Goal: Information Seeking & Learning: Learn about a topic

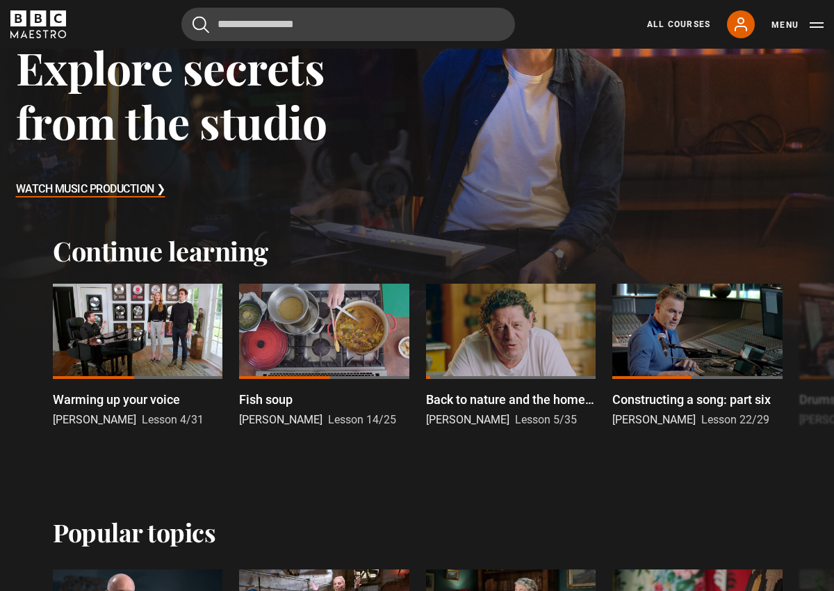
scroll to position [180, 0]
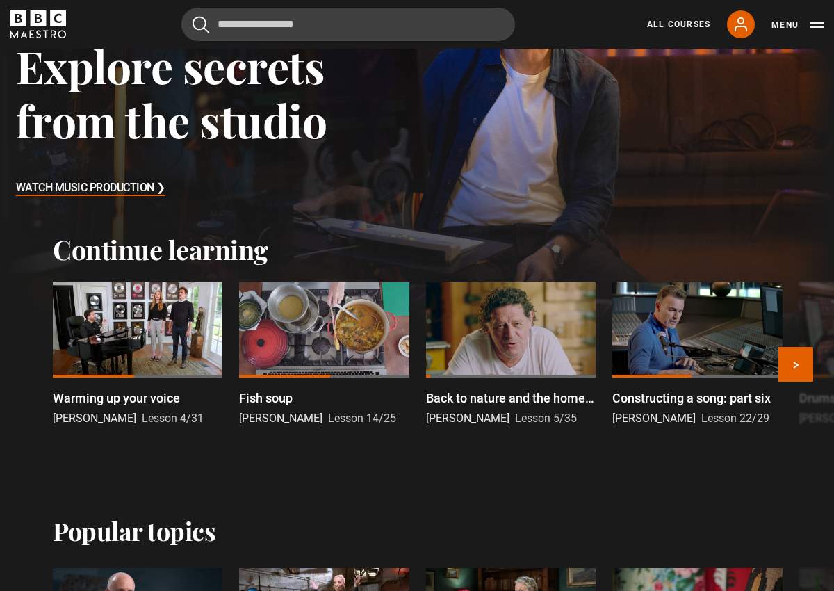
click at [673, 326] on div at bounding box center [697, 329] width 170 height 95
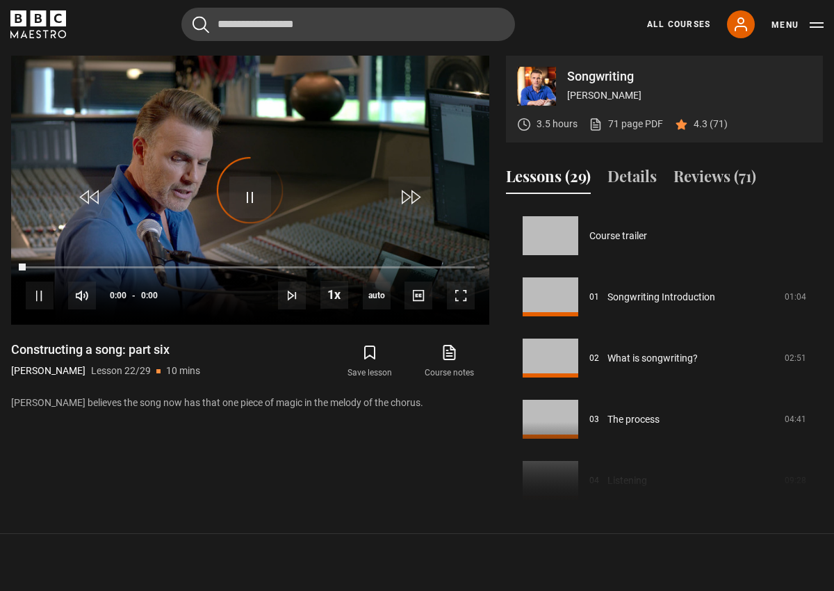
scroll to position [1284, 0]
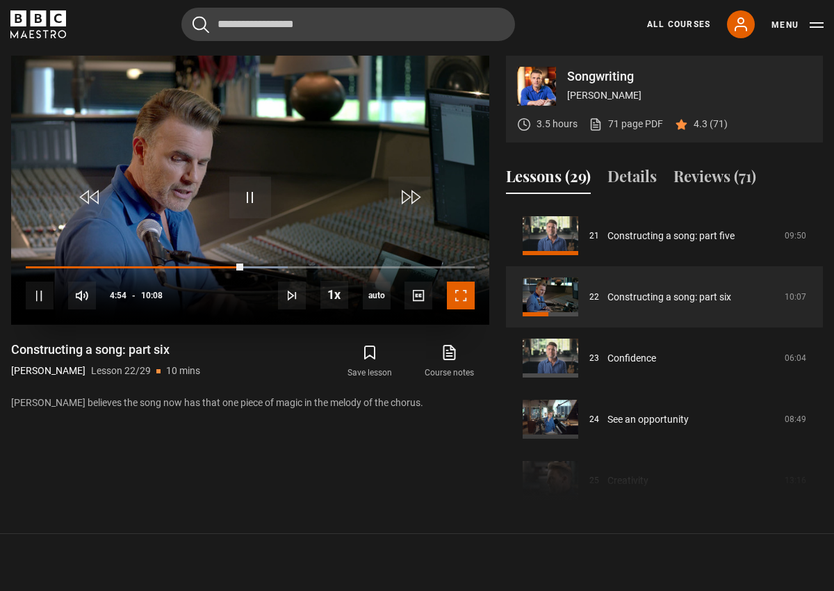
click at [463, 299] on span "Video Player" at bounding box center [461, 295] width 28 height 28
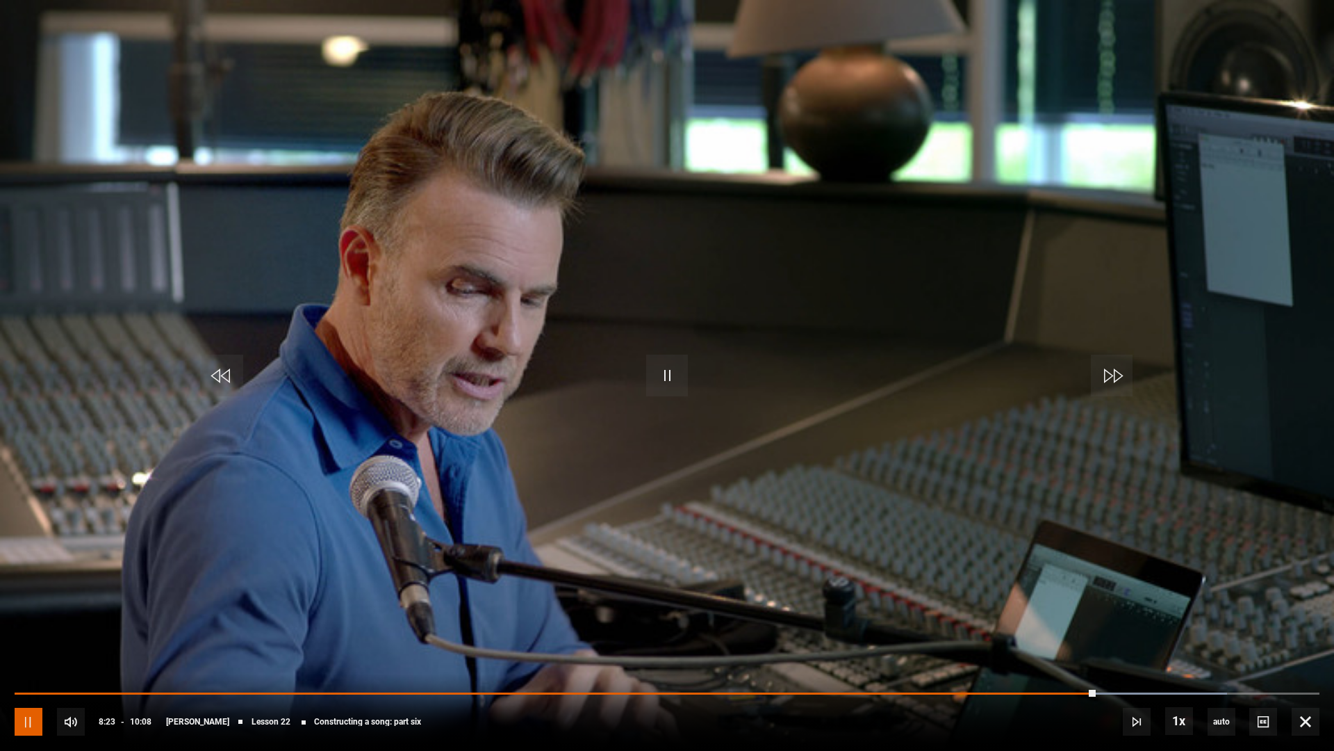
click at [37, 590] on span "Video Player" at bounding box center [29, 722] width 28 height 28
click at [669, 371] on span "Video Player" at bounding box center [667, 375] width 42 height 42
click at [33, 590] on span "Video Player" at bounding box center [29, 722] width 28 height 28
click at [666, 374] on span "Video Player" at bounding box center [667, 375] width 42 height 42
click at [671, 387] on span "Video Player" at bounding box center [667, 375] width 42 height 42
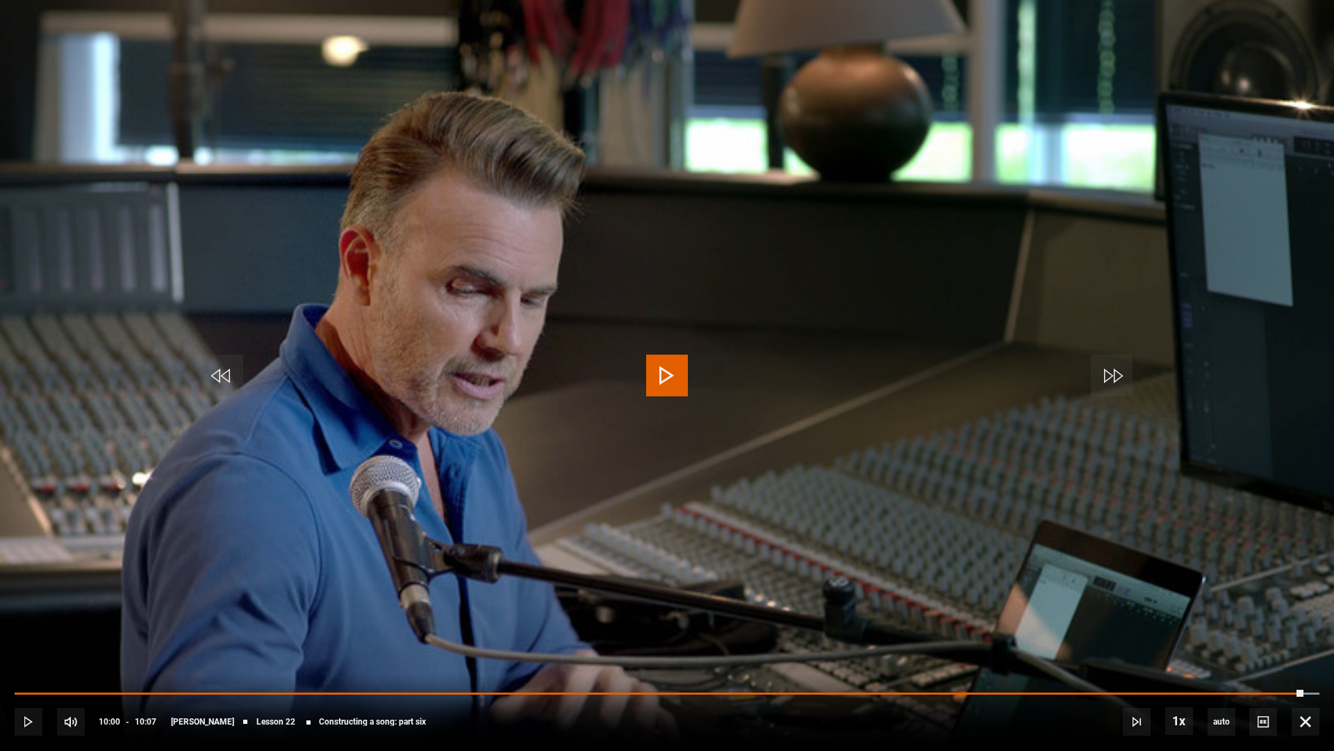
click at [667, 375] on span "Video Player" at bounding box center [667, 375] width 42 height 42
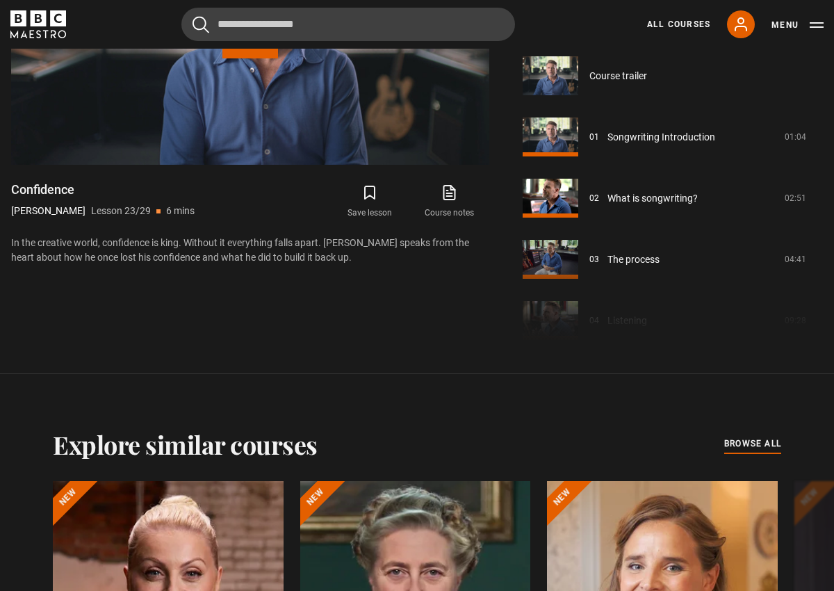
scroll to position [1346, 0]
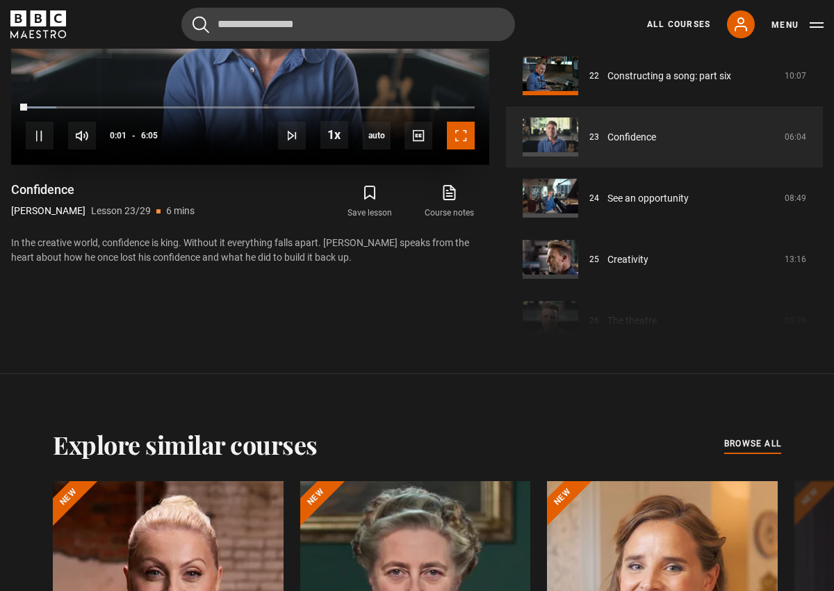
click at [454, 138] on span "Video Player" at bounding box center [461, 136] width 28 height 28
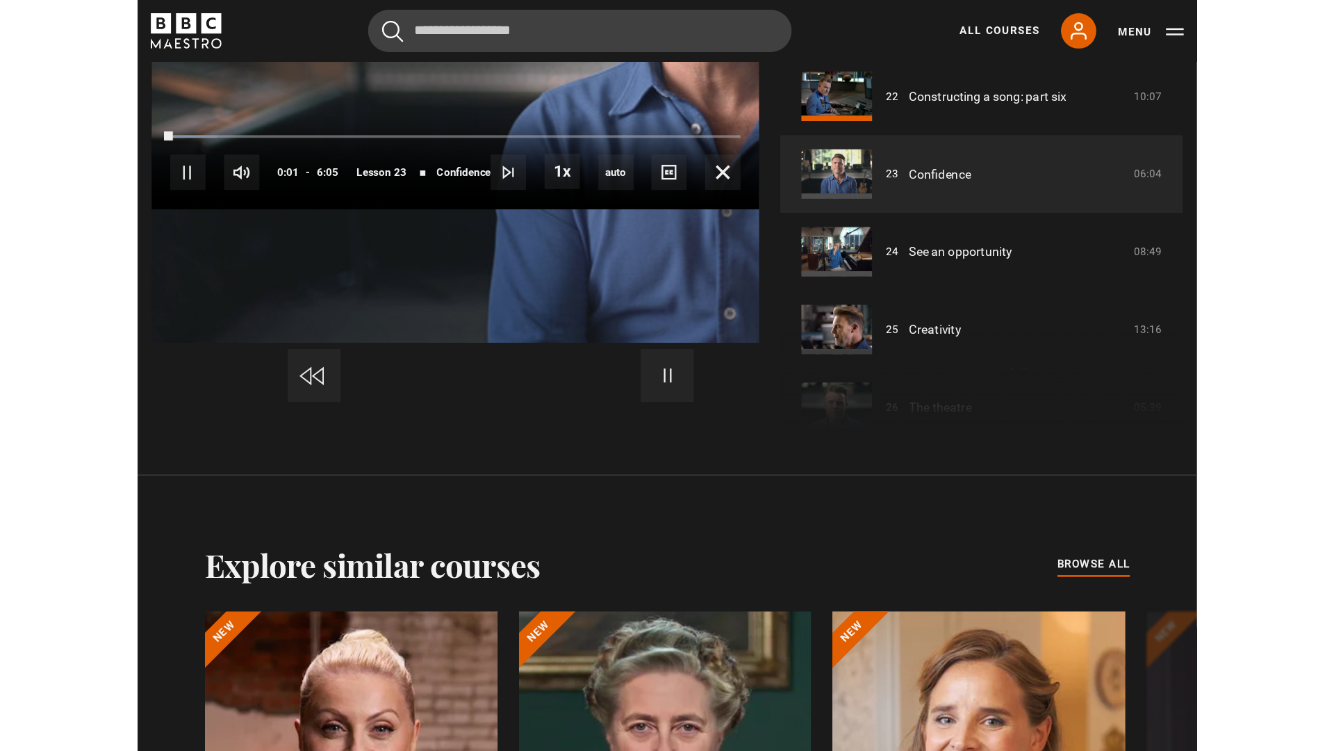
scroll to position [653, 0]
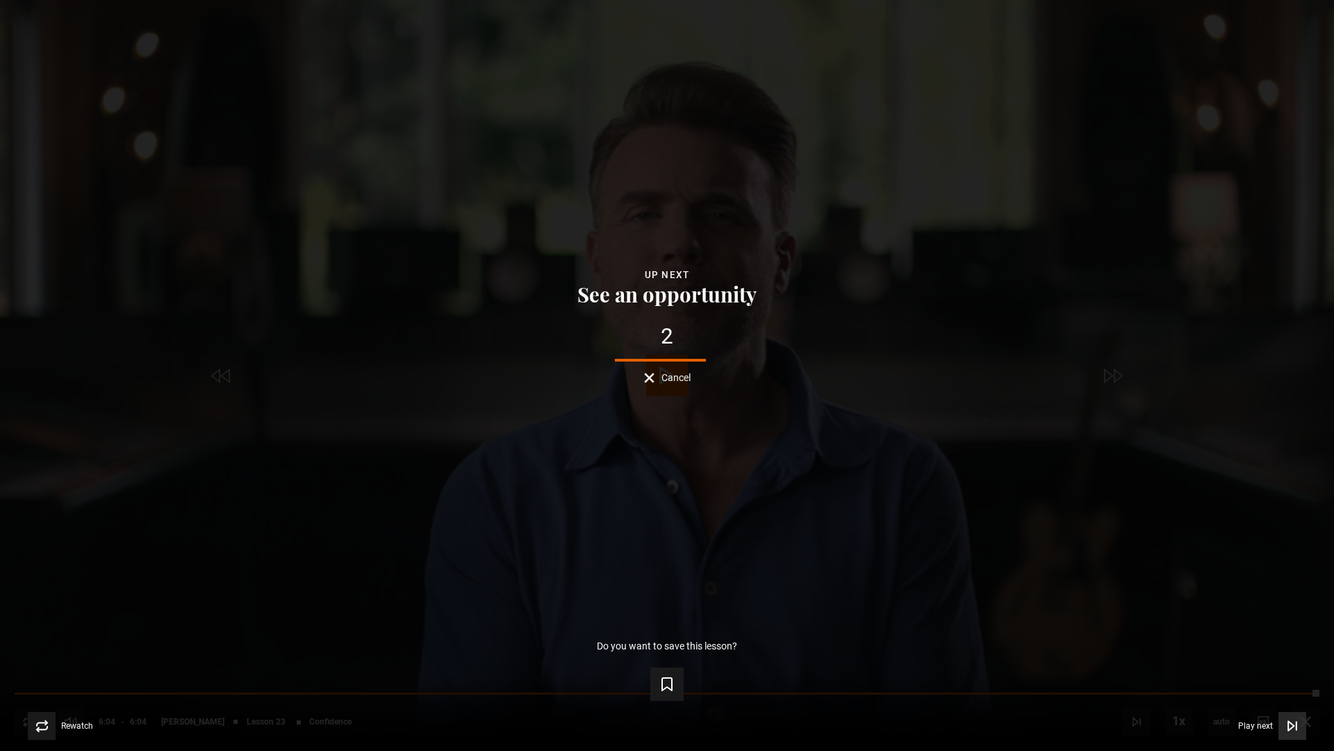
click at [833, 590] on icon "Video Player" at bounding box center [1293, 726] width 14 height 14
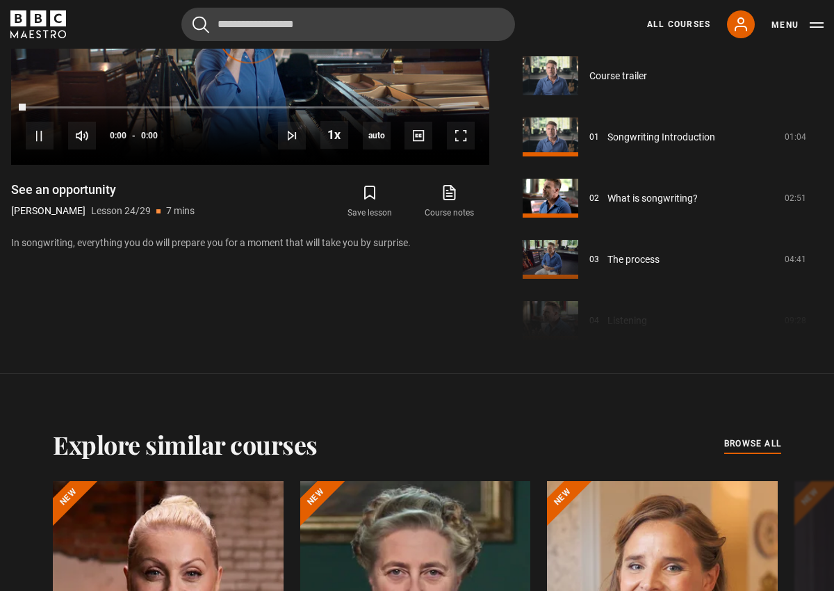
scroll to position [1407, 0]
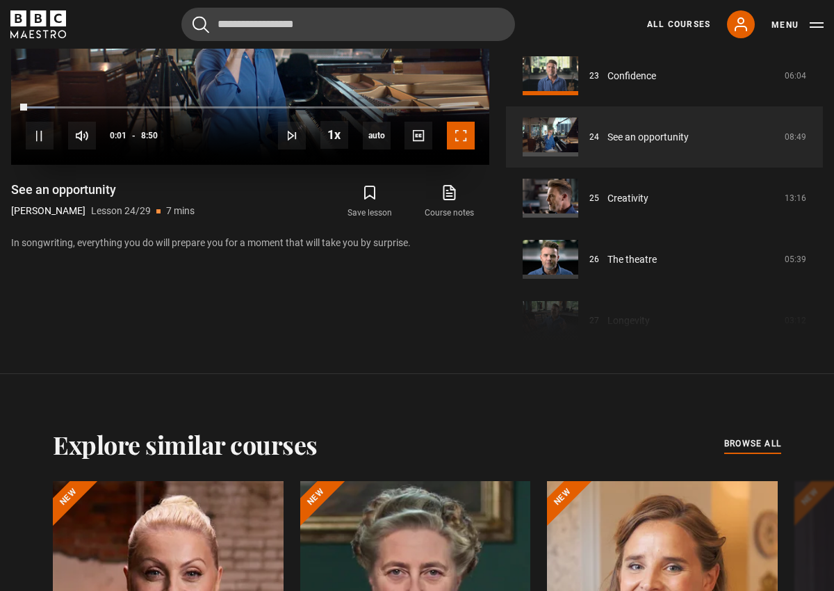
click at [456, 143] on span "Video Player" at bounding box center [461, 136] width 28 height 28
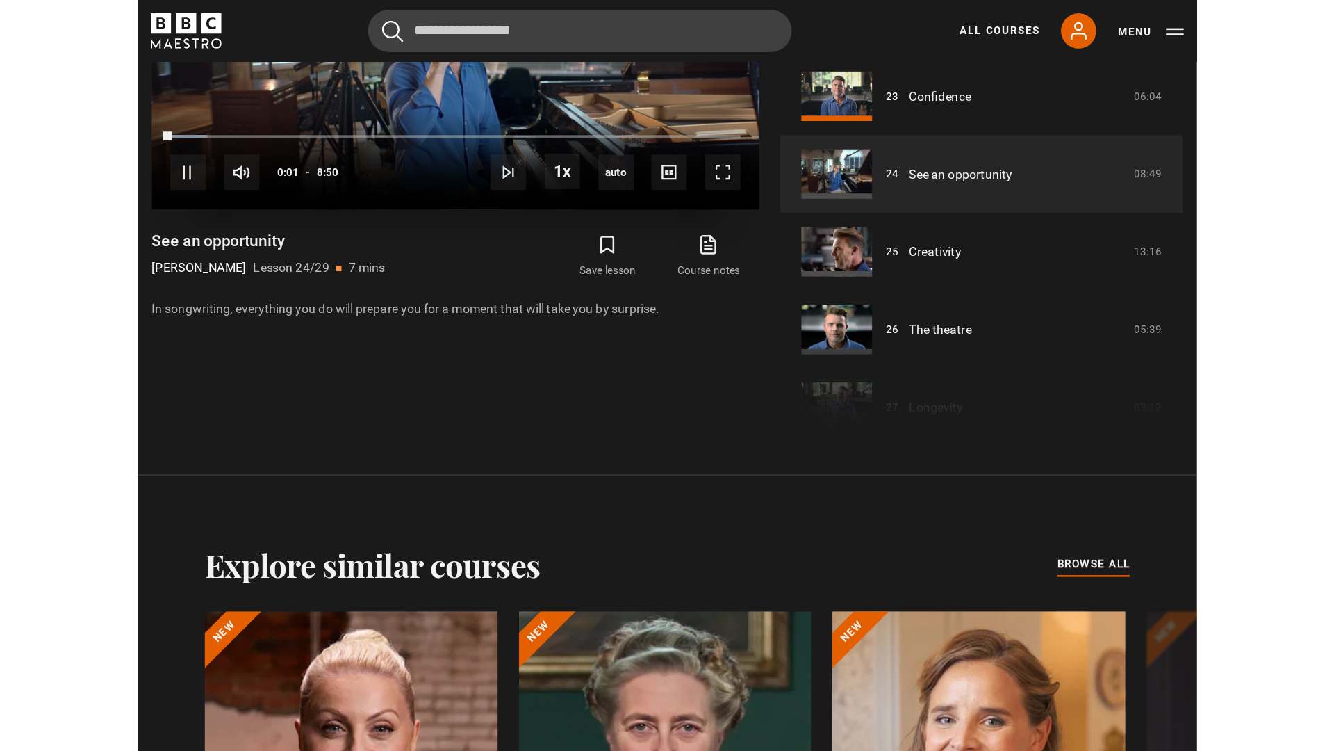
scroll to position [653, 0]
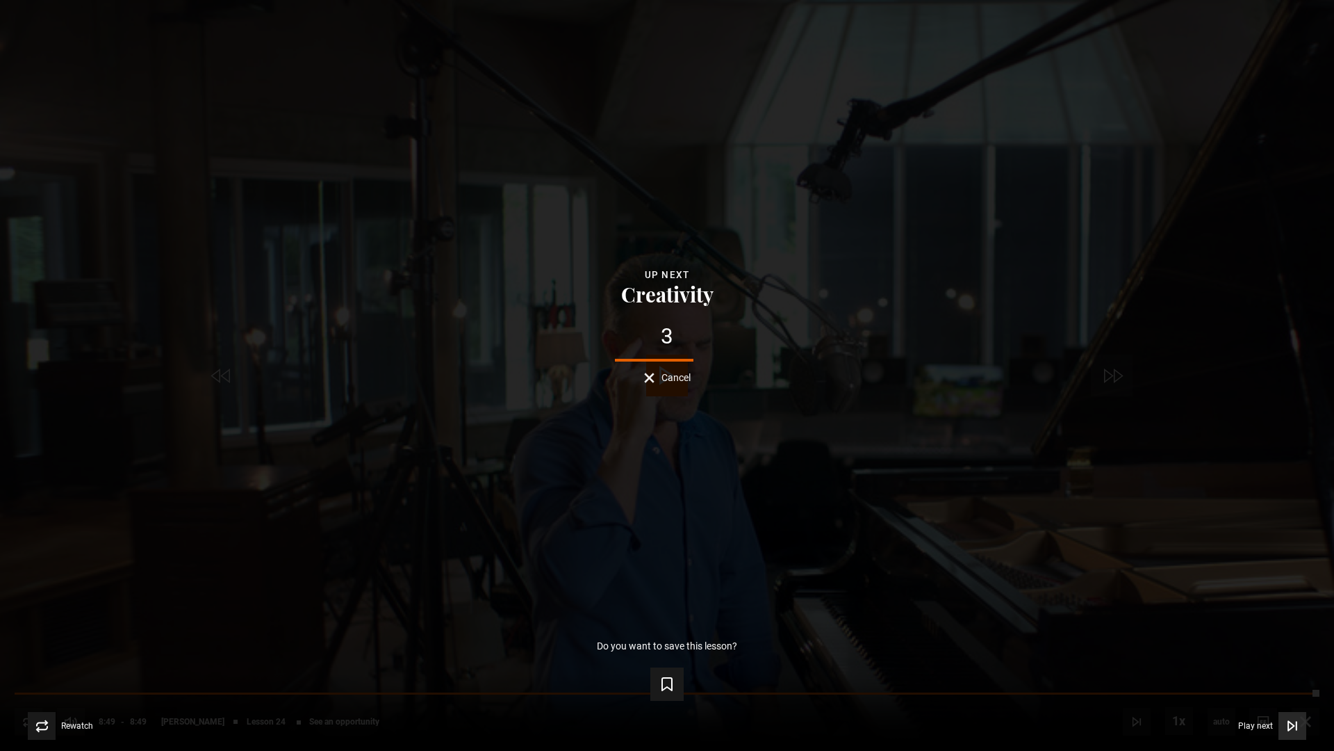
click at [833, 590] on icon "Video Player" at bounding box center [1293, 726] width 14 height 14
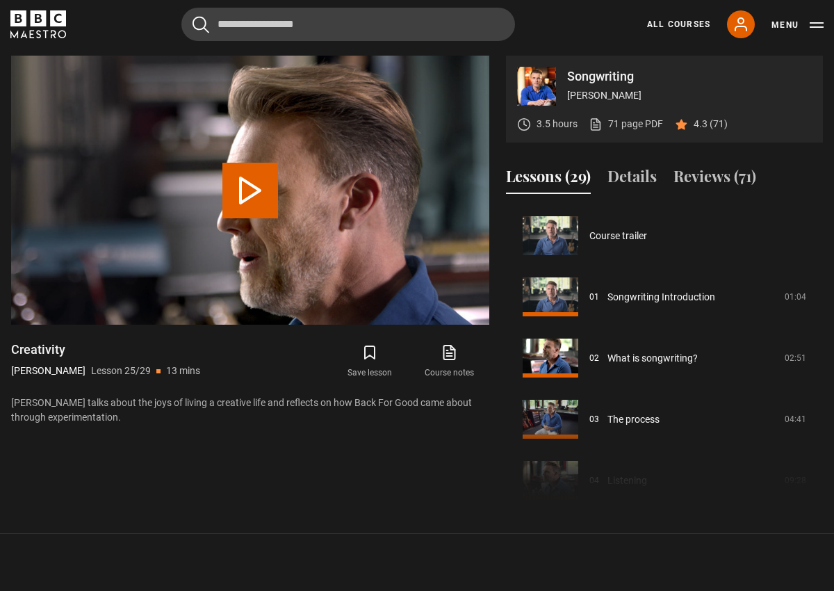
scroll to position [1468, 0]
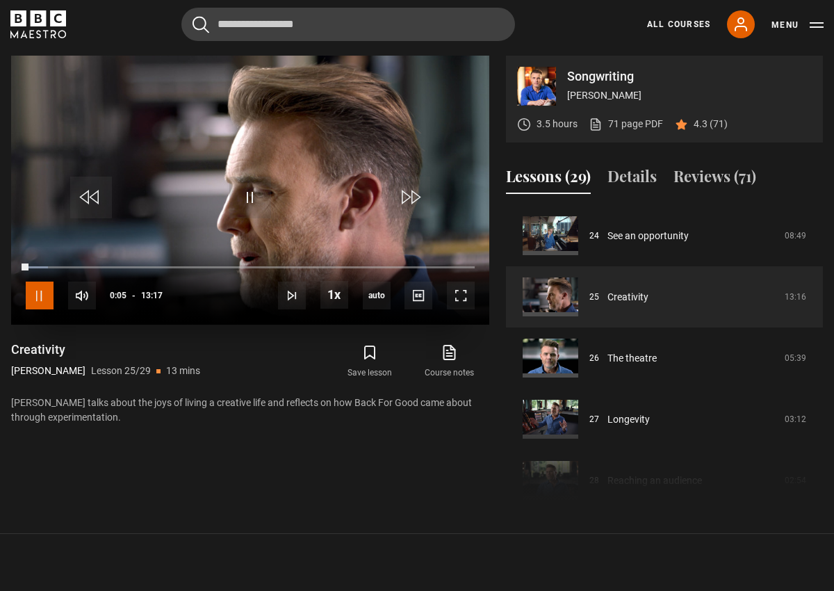
click at [35, 295] on span "Video Player" at bounding box center [40, 295] width 28 height 28
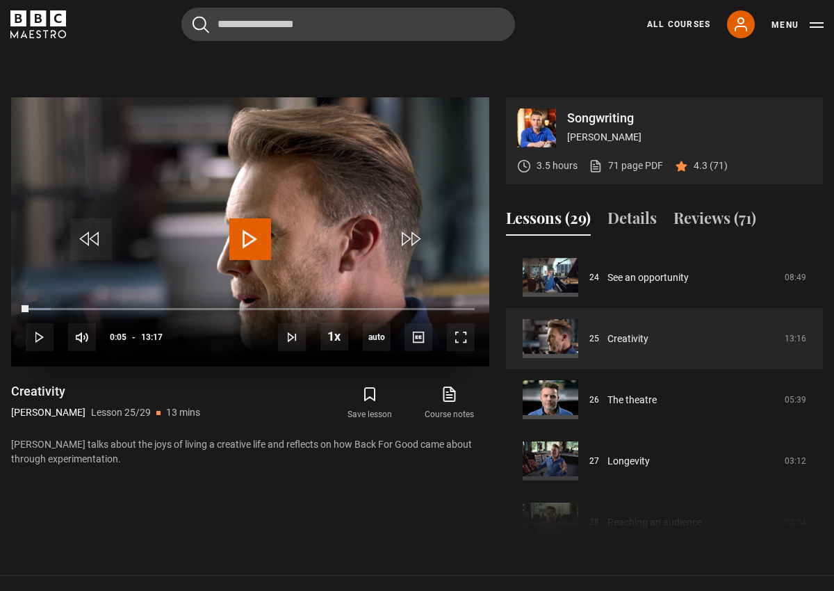
scroll to position [552, 0]
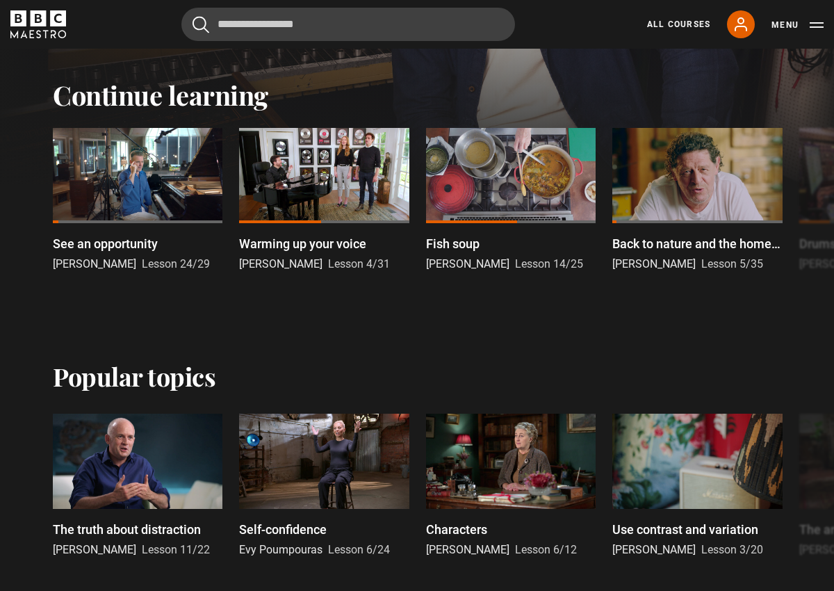
scroll to position [336, 0]
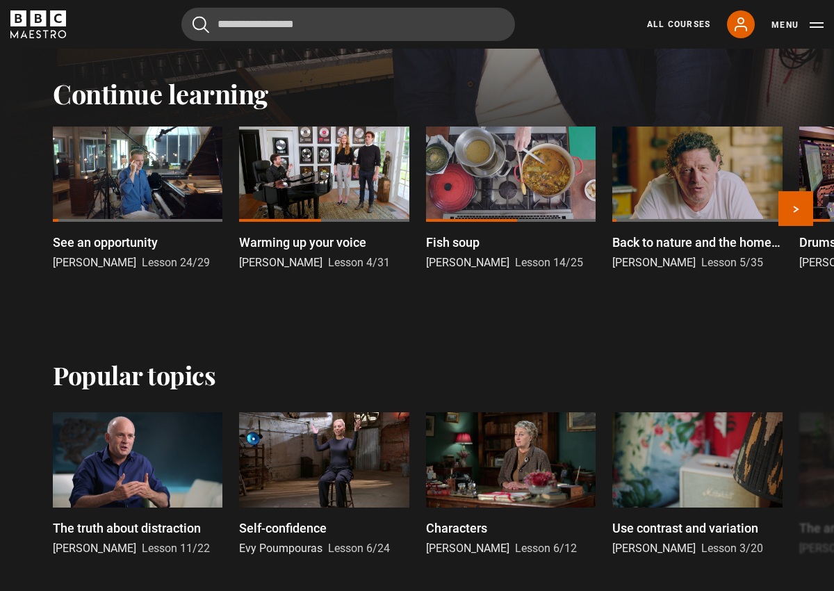
click at [293, 211] on div at bounding box center [324, 173] width 170 height 95
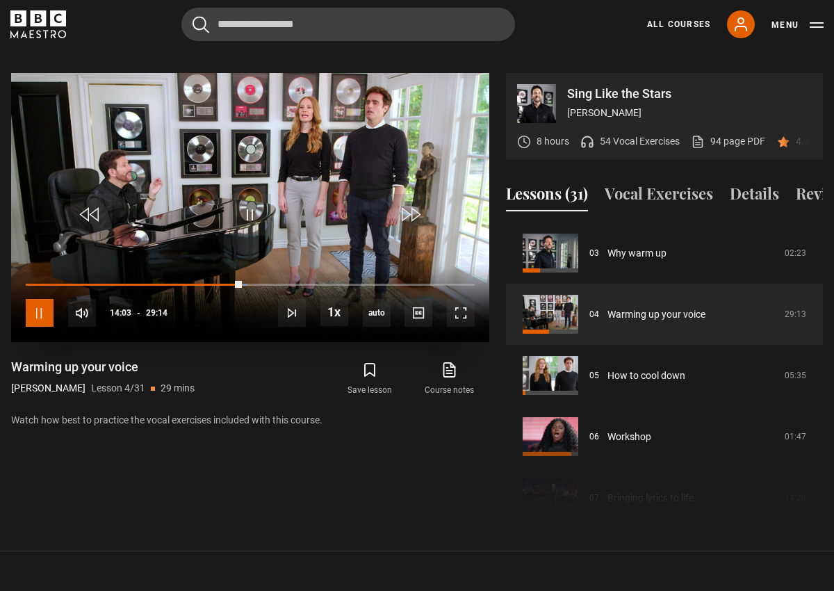
click at [38, 299] on span "Video Player" at bounding box center [40, 313] width 28 height 28
click at [648, 182] on button "Vocal Exercises" at bounding box center [659, 196] width 108 height 29
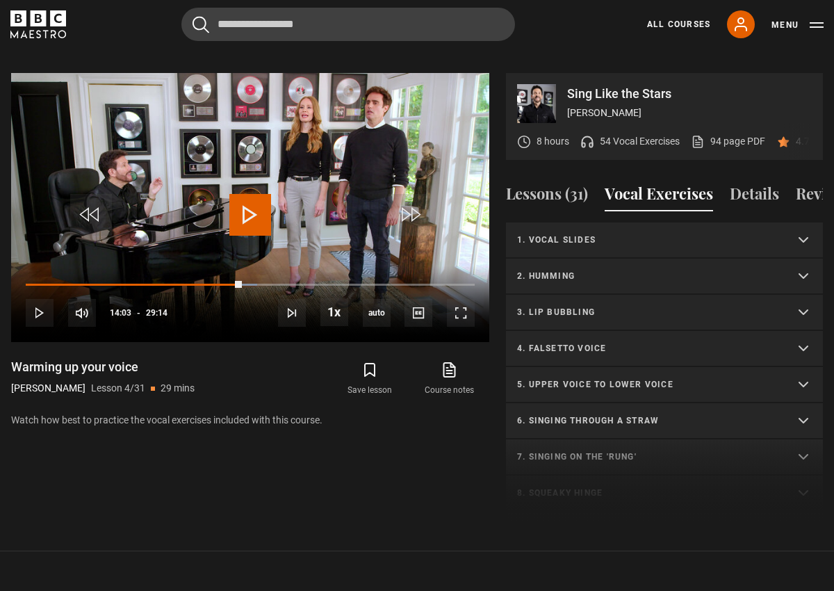
click at [591, 234] on p "1. Vocal slides" at bounding box center [647, 240] width 261 height 13
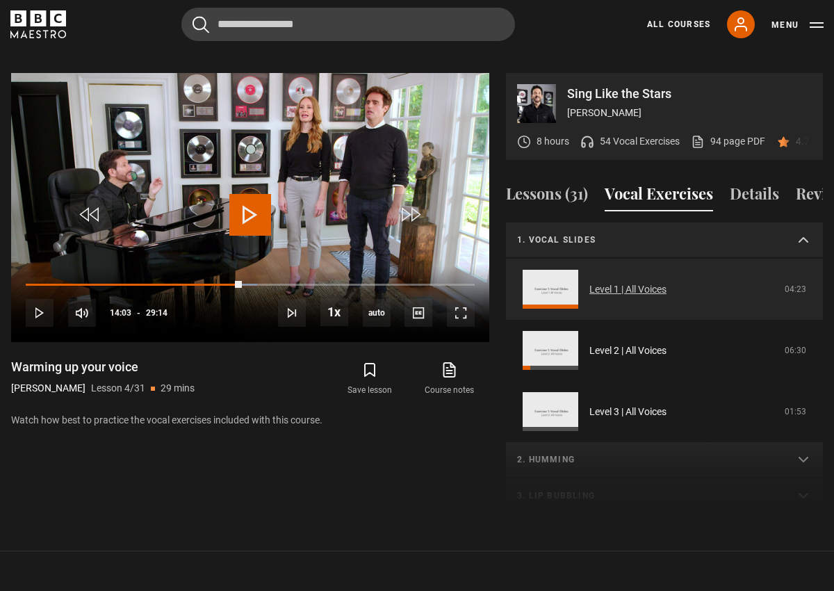
click at [589, 282] on link "Level 1 | All Voices" at bounding box center [627, 289] width 77 height 15
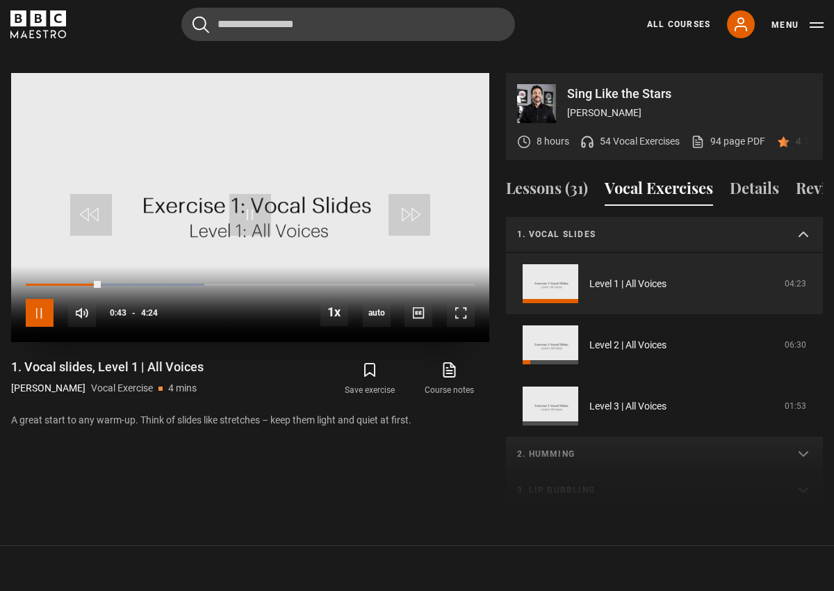
click at [34, 302] on span "Video Player" at bounding box center [40, 313] width 28 height 28
drag, startPoint x: 105, startPoint y: 295, endPoint x: 158, endPoint y: 297, distance: 53.6
click at [165, 308] on div "100%" at bounding box center [165, 313] width 1 height 10
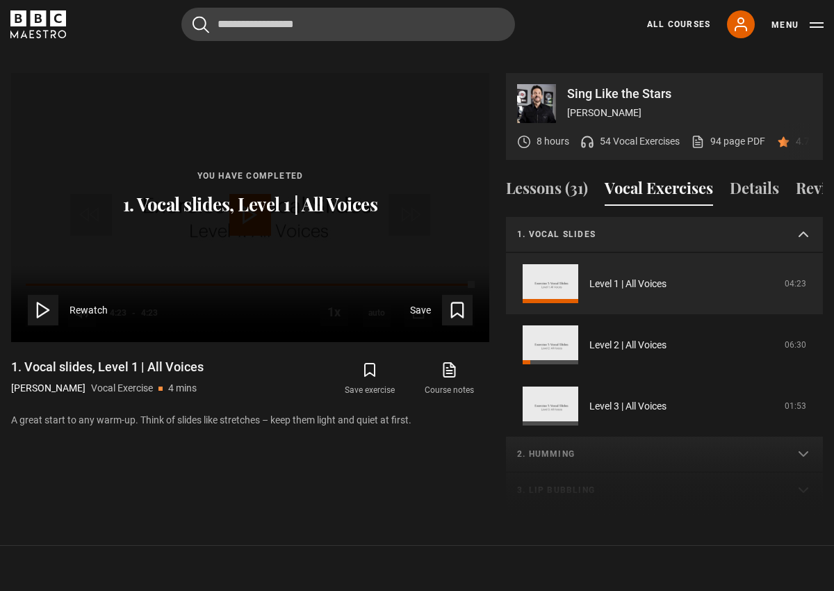
click at [802, 218] on summary "1. Vocal slides" at bounding box center [664, 235] width 317 height 36
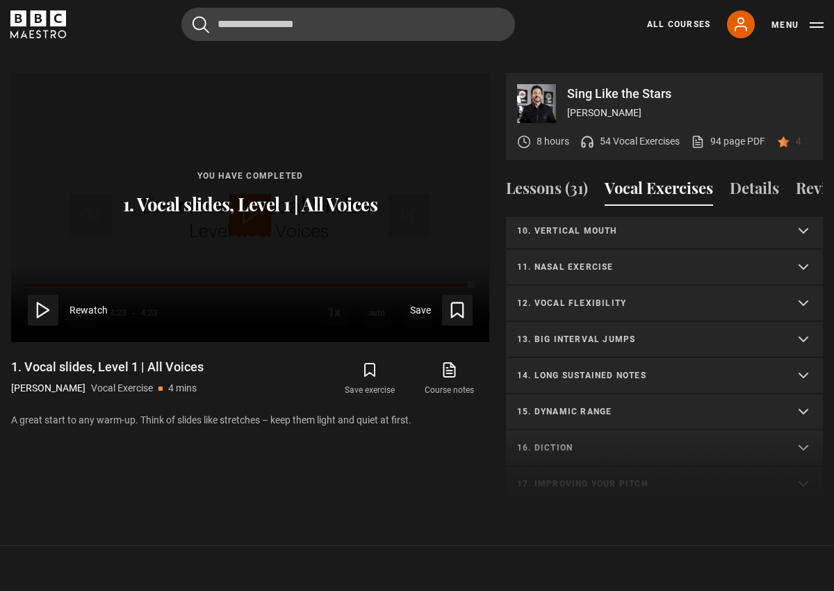
scroll to position [330, 0]
click at [569, 223] on p "10. Vertical mouth" at bounding box center [647, 229] width 261 height 13
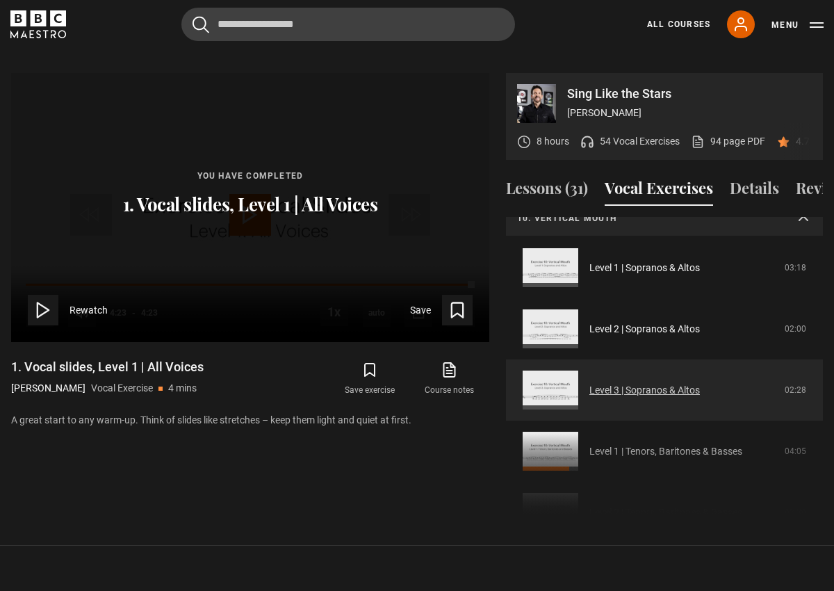
scroll to position [348, 0]
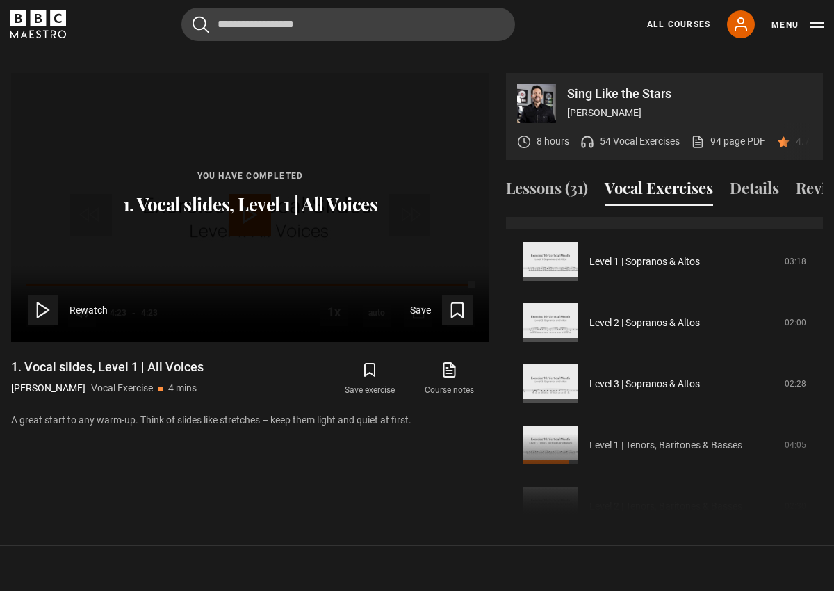
click at [555, 420] on div "1. Vocal slides Level 1 | All Voices 04:23 Level 2 | All Voices 06:30 Level 3 |…" at bounding box center [664, 367] width 317 height 300
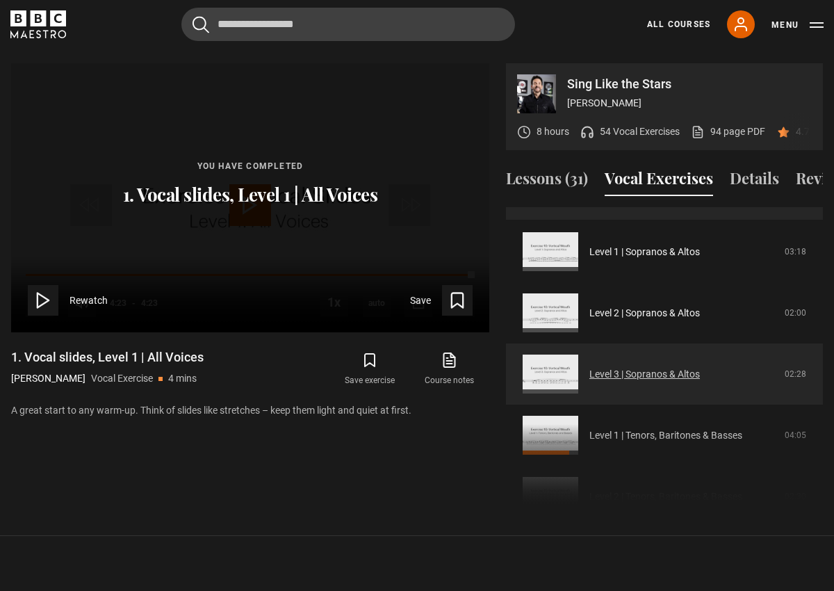
scroll to position [358, 0]
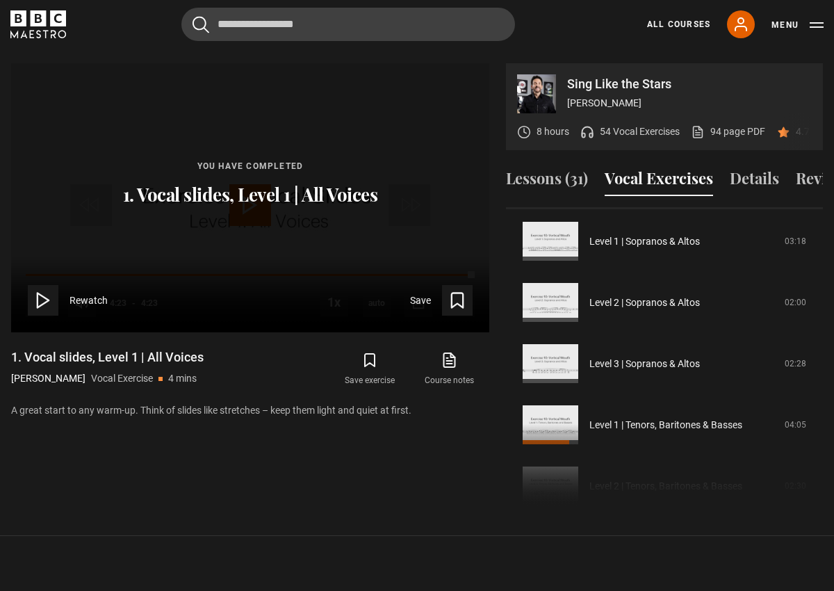
click at [647, 407] on div "1. Vocal slides Level 1 | All Voices 04:23 Level 2 | All Voices 06:30 Level 3 |…" at bounding box center [664, 357] width 317 height 300
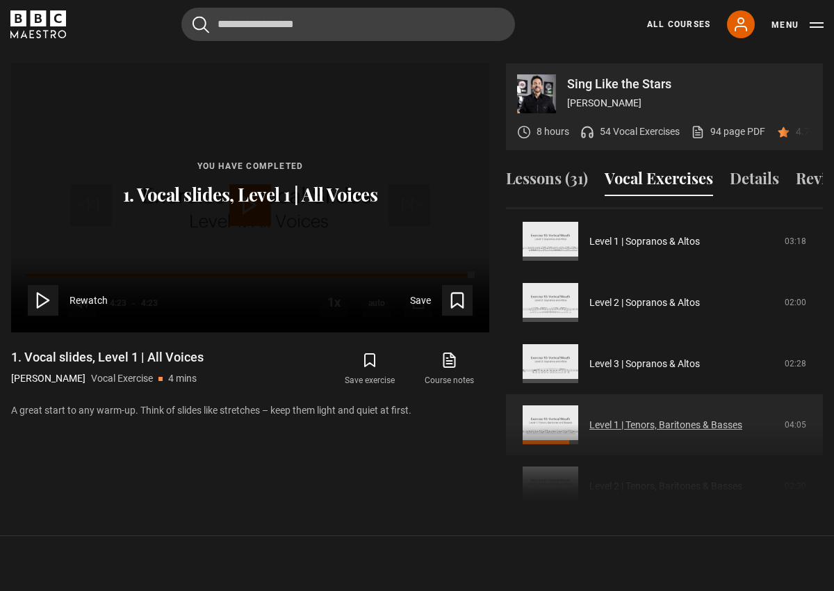
click at [643, 418] on link "Level 1 | Tenors, Baritones & Basses" at bounding box center [665, 425] width 153 height 15
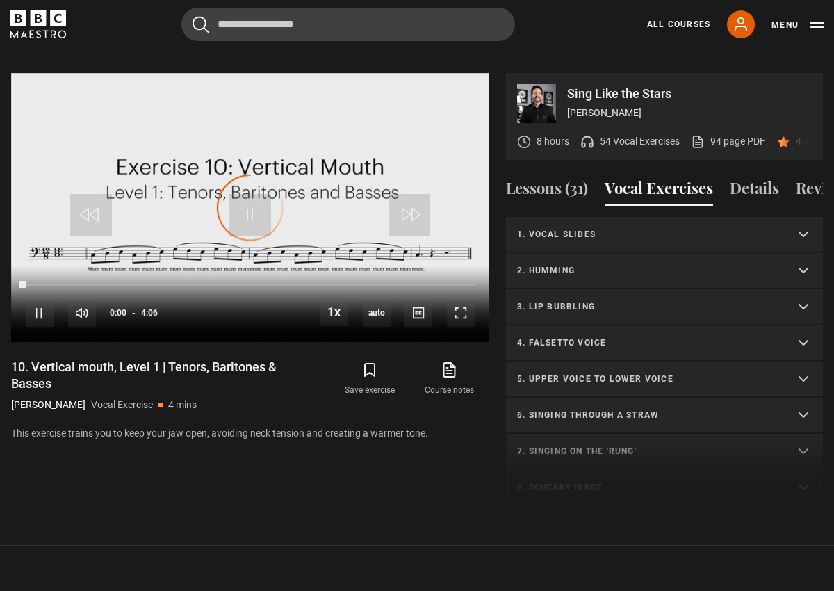
scroll to position [484, 0]
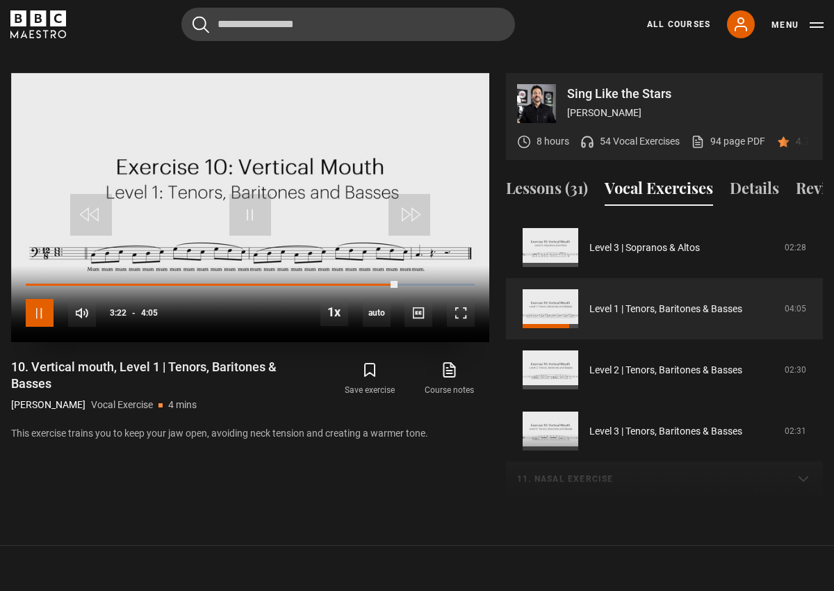
drag, startPoint x: 42, startPoint y: 293, endPoint x: 55, endPoint y: 294, distance: 12.5
click at [42, 299] on span "Video Player" at bounding box center [40, 313] width 28 height 28
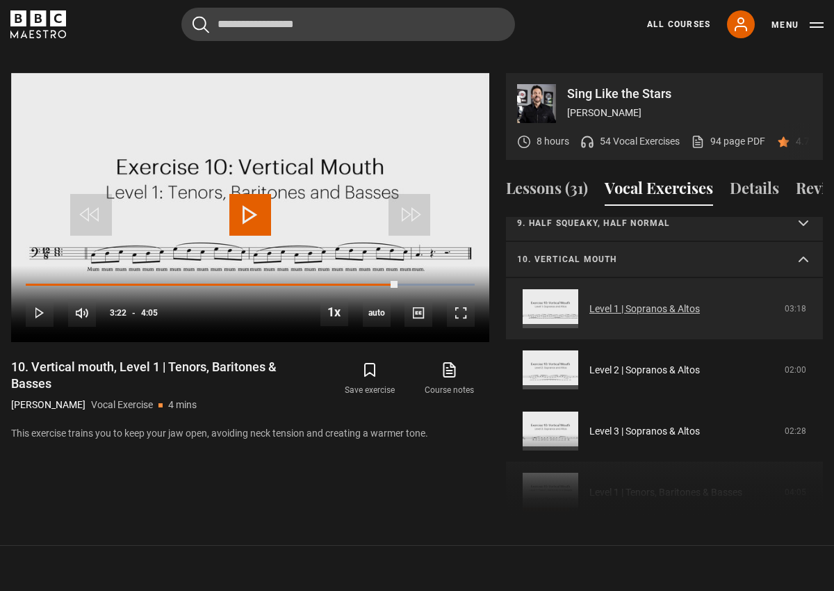
scroll to position [285, 0]
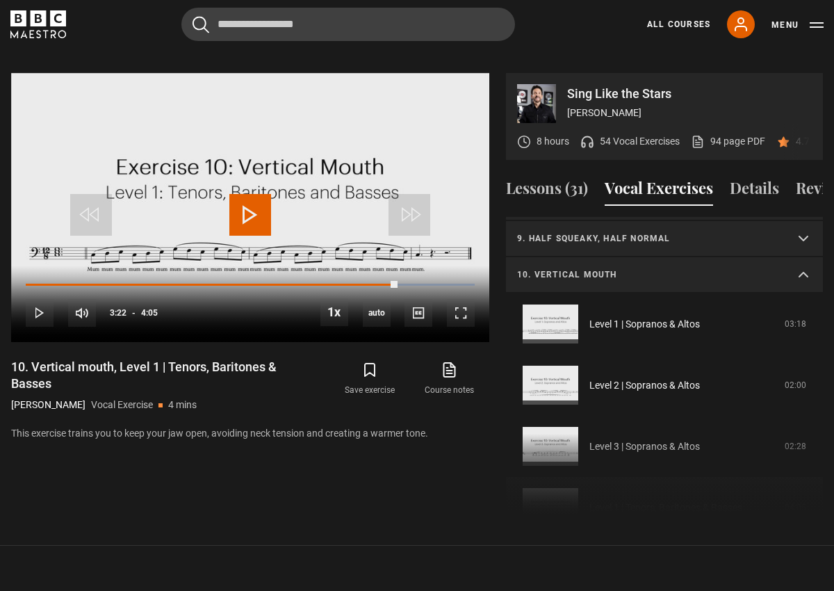
drag, startPoint x: 806, startPoint y: 256, endPoint x: 795, endPoint y: 259, distance: 10.8
click at [806, 257] on summary "10. Vertical mouth" at bounding box center [664, 275] width 317 height 36
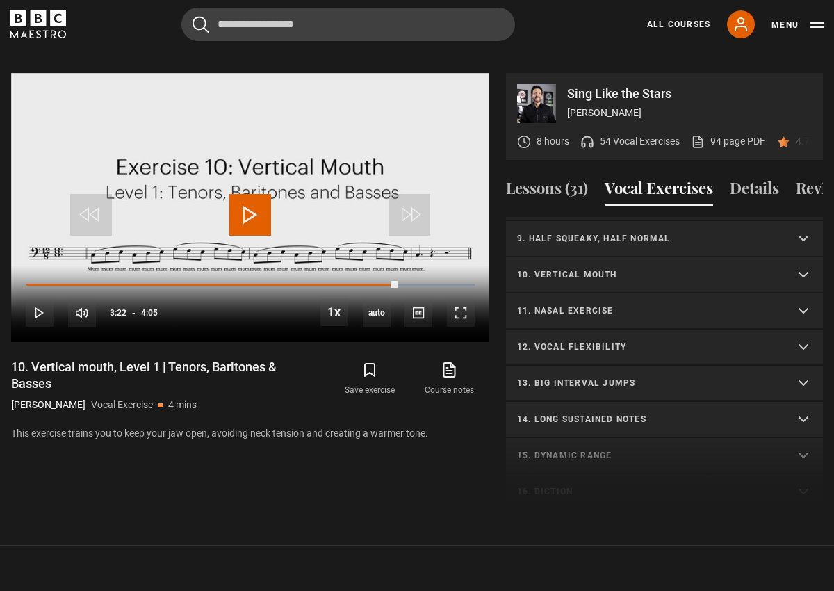
click at [620, 341] on p "12. Vocal flexibility" at bounding box center [647, 347] width 261 height 13
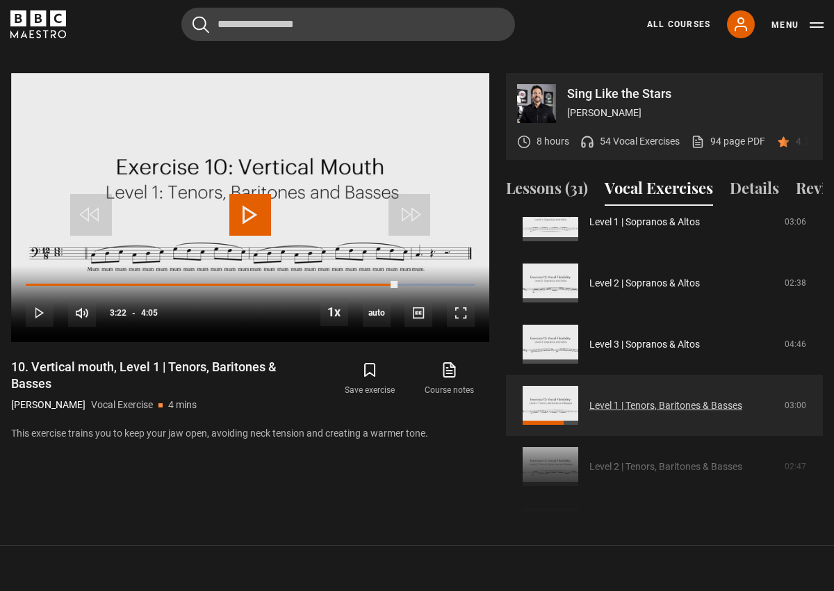
click at [589, 398] on link "Level 1 | Tenors, Baritones & Basses" at bounding box center [665, 405] width 153 height 15
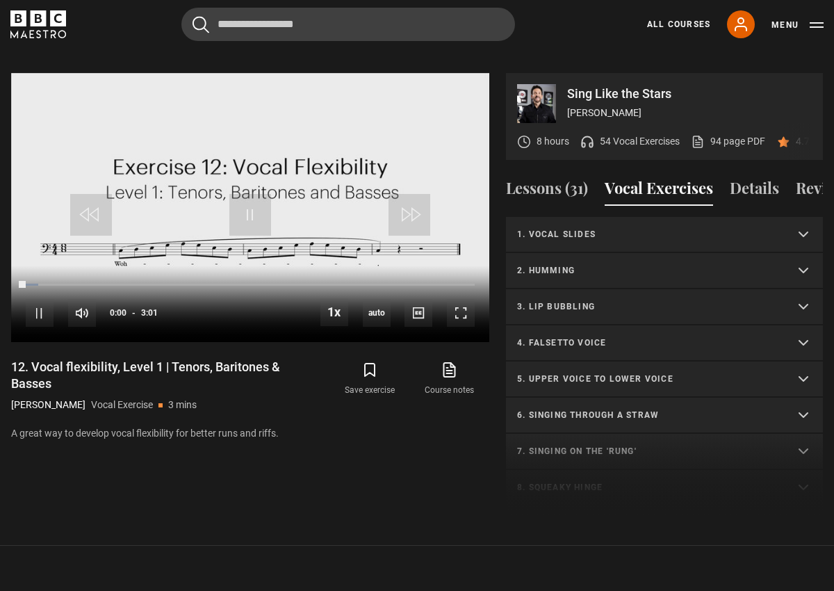
scroll to position [556, 0]
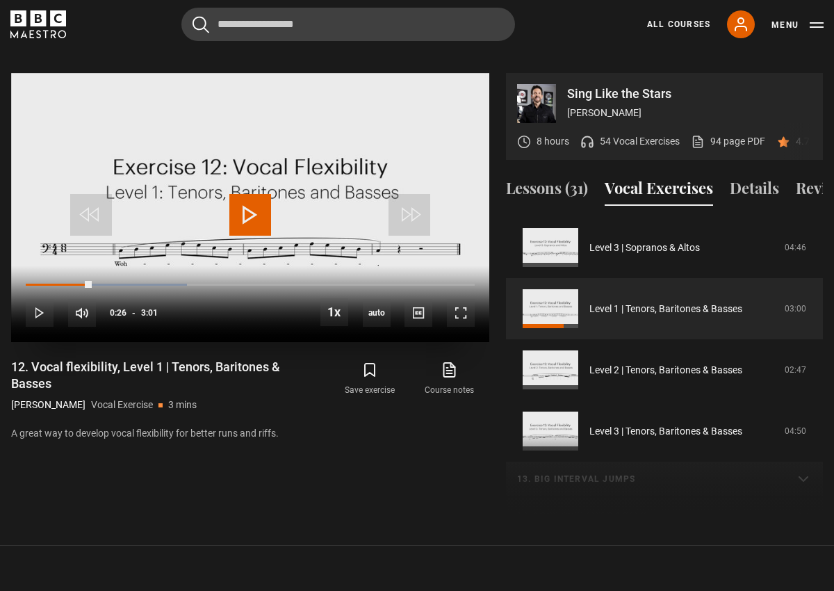
drag, startPoint x: 42, startPoint y: 264, endPoint x: 99, endPoint y: 263, distance: 57.7
click at [99, 265] on div "10s Skip Back 10 seconds Play 10s Skip Forward 10 seconds Loaded : 35.91% 0:06 …" at bounding box center [250, 303] width 478 height 77
drag, startPoint x: 99, startPoint y: 265, endPoint x: 86, endPoint y: 264, distance: 12.6
click at [86, 283] on div "0:24" at bounding box center [57, 285] width 63 height 4
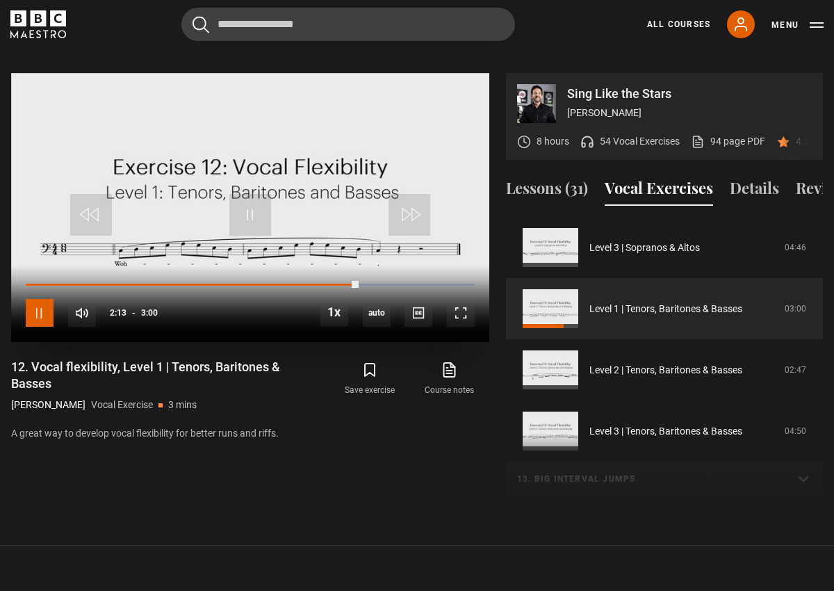
click at [39, 299] on span "Video Player" at bounding box center [40, 313] width 28 height 28
drag, startPoint x: 352, startPoint y: 264, endPoint x: 104, endPoint y: 262, distance: 247.4
click at [104, 265] on div "10s Skip Back 10 seconds Pause 10s Skip Forward 10 seconds Loaded : 52.54% 2:09…" at bounding box center [250, 303] width 478 height 77
drag, startPoint x: 295, startPoint y: 264, endPoint x: 100, endPoint y: 262, distance: 195.3
click at [100, 265] on div "10s Skip Back 10 seconds Pause 10s Skip Forward 10 seconds Loaded : 100.00% 2:0…" at bounding box center [250, 303] width 478 height 77
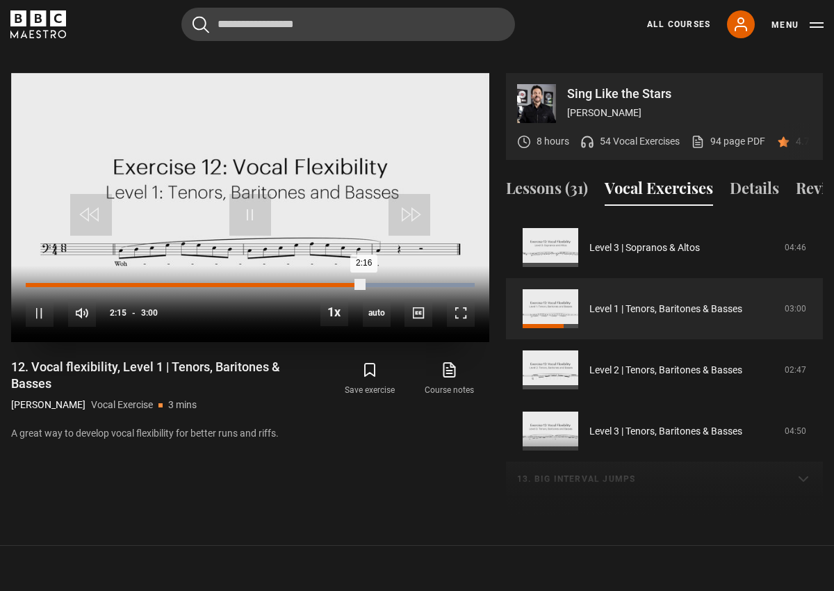
drag, startPoint x: 354, startPoint y: 264, endPoint x: 140, endPoint y: 268, distance: 213.4
click at [115, 269] on div "10s Skip Back 10 seconds Pause 10s Skip Forward 10 seconds Loaded : 100.00% 0:3…" at bounding box center [250, 303] width 478 height 77
drag, startPoint x: 363, startPoint y: 264, endPoint x: 110, endPoint y: 270, distance: 253.0
click at [110, 283] on div "0:34" at bounding box center [68, 285] width 85 height 4
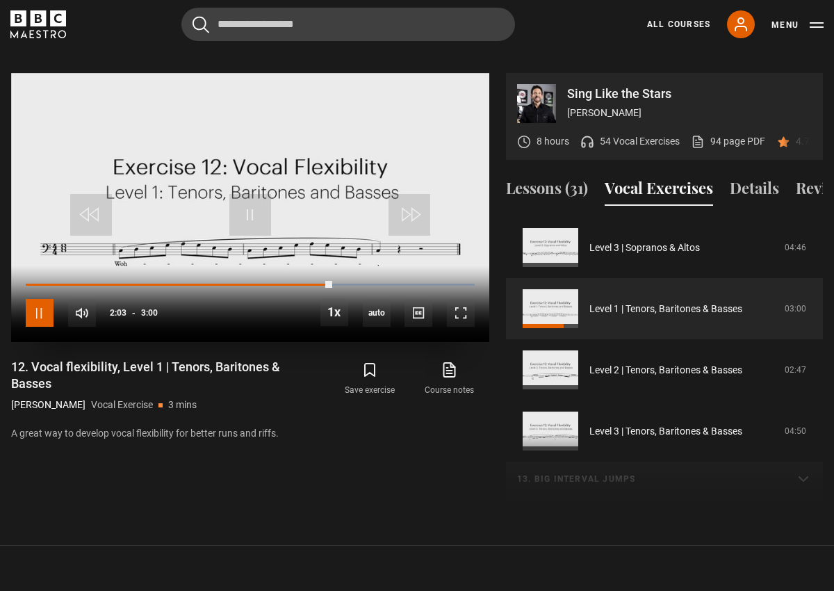
click at [35, 302] on span "Video Player" at bounding box center [40, 313] width 28 height 28
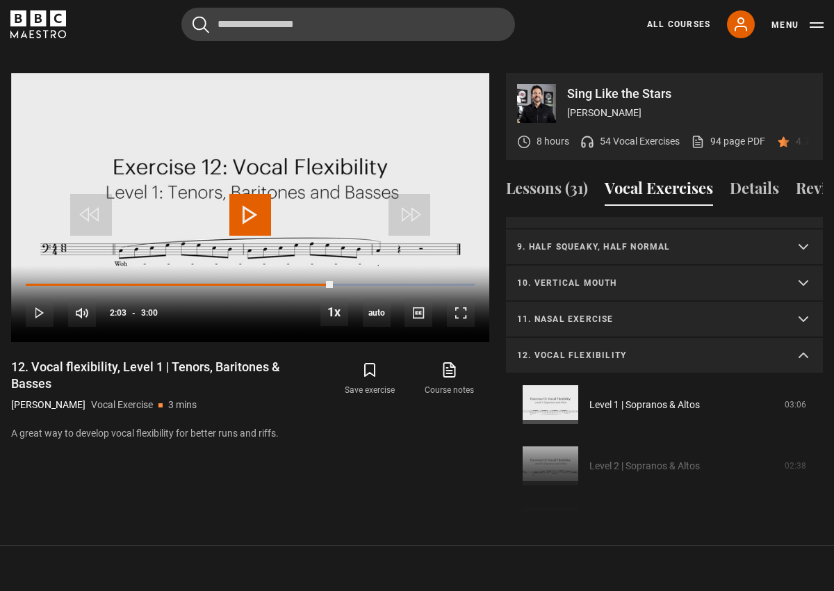
scroll to position [213, 0]
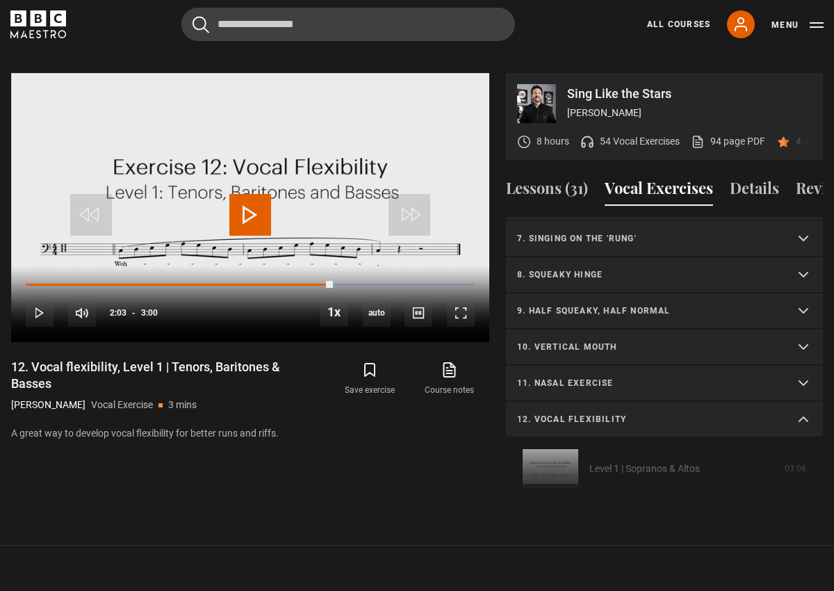
click at [805, 403] on summary "12. Vocal flexibility" at bounding box center [664, 420] width 317 height 36
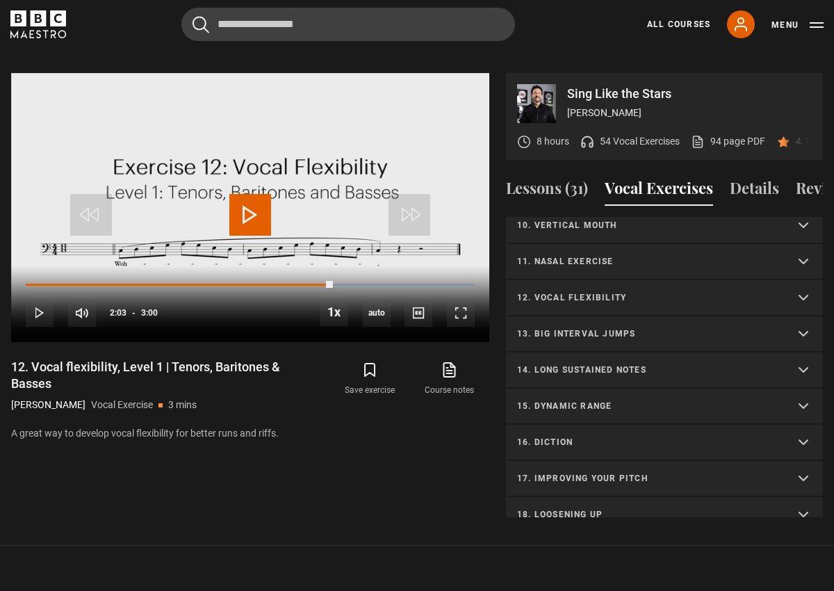
scroll to position [344, 0]
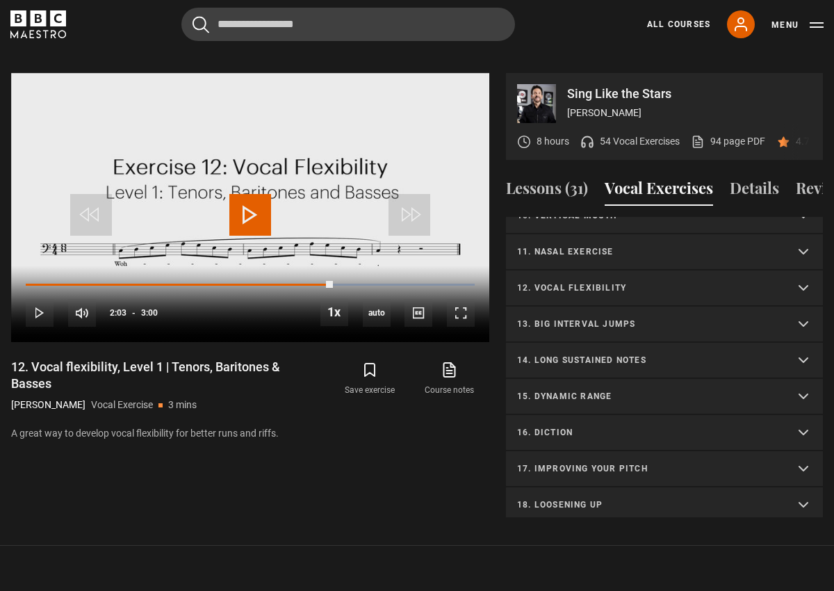
click at [572, 318] on p "13. Big interval jumps" at bounding box center [647, 324] width 261 height 13
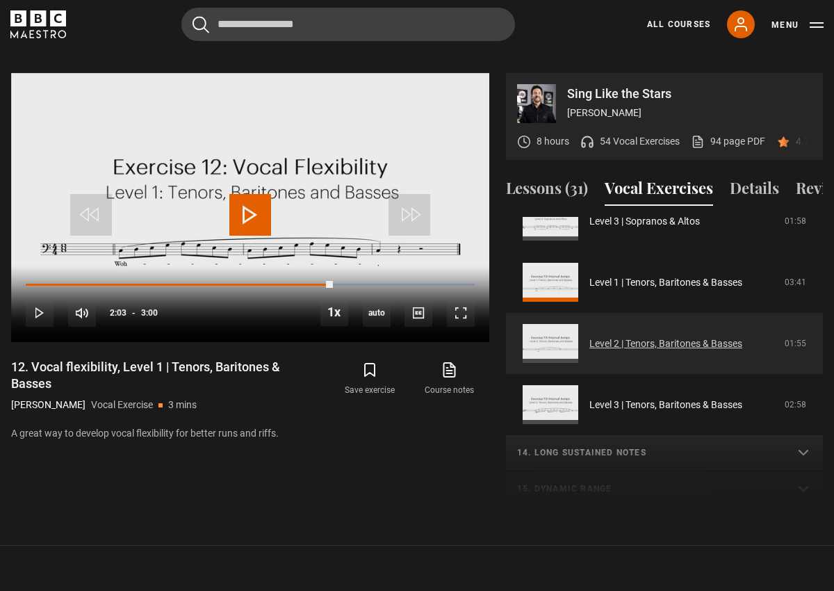
scroll to position [618, 0]
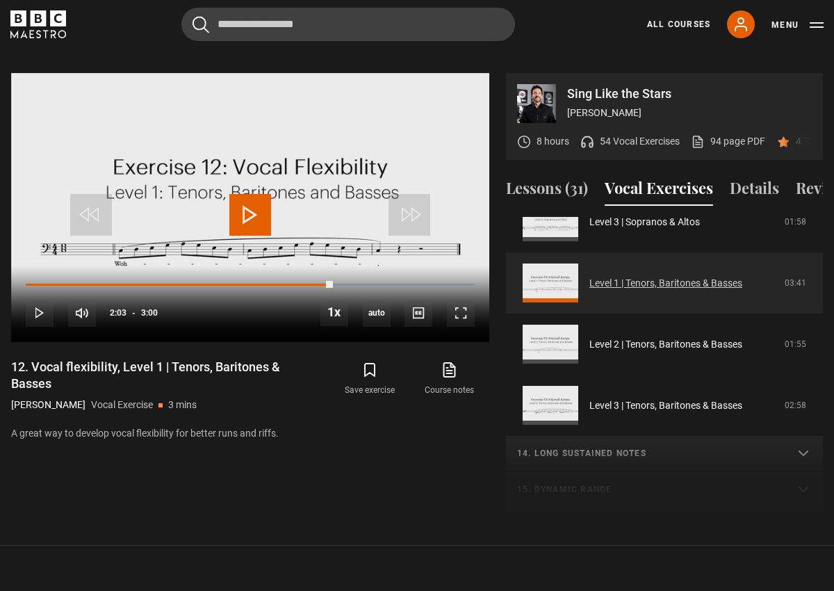
click at [589, 276] on link "Level 1 | Tenors, Baritones & Basses" at bounding box center [665, 283] width 153 height 15
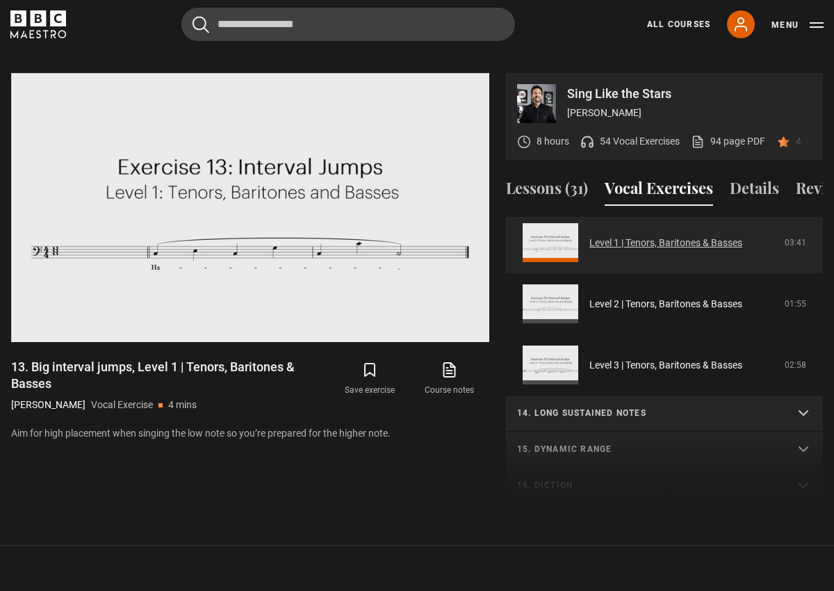
scroll to position [662, 0]
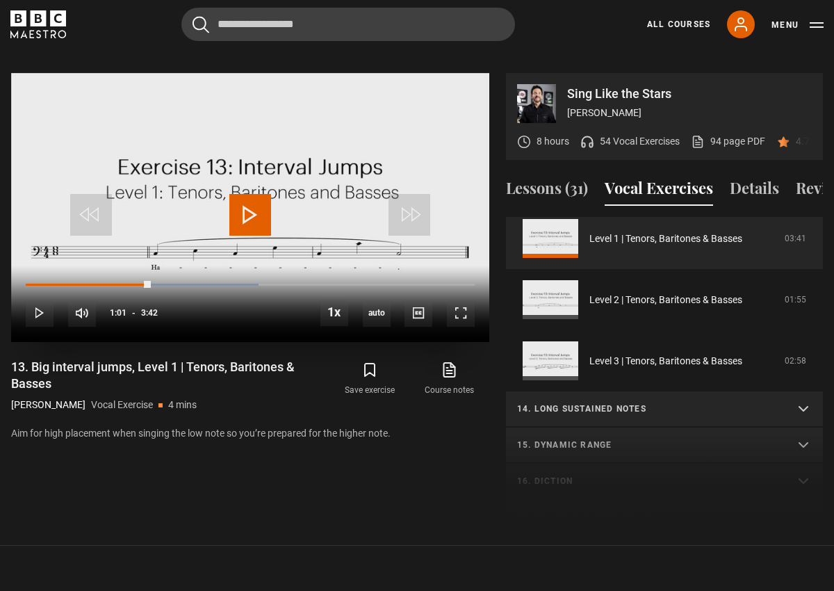
drag, startPoint x: 111, startPoint y: 268, endPoint x: 161, endPoint y: 276, distance: 51.3
click at [154, 284] on div "Loaded : 51.80% 1:03 1:03" at bounding box center [250, 285] width 449 height 3
drag, startPoint x: 162, startPoint y: 266, endPoint x: 174, endPoint y: 265, distance: 12.5
click at [174, 283] on div "1:13" at bounding box center [100, 285] width 148 height 4
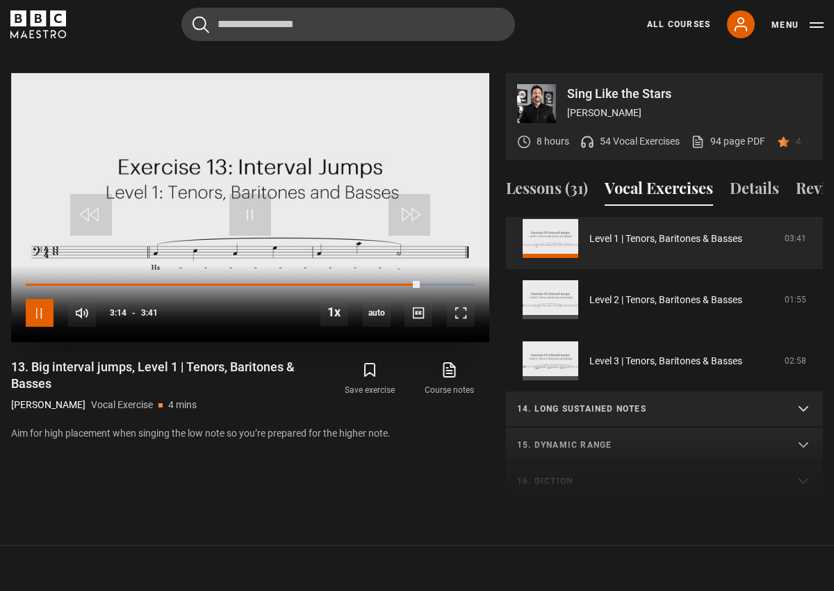
click at [28, 299] on span "Video Player" at bounding box center [40, 313] width 28 height 28
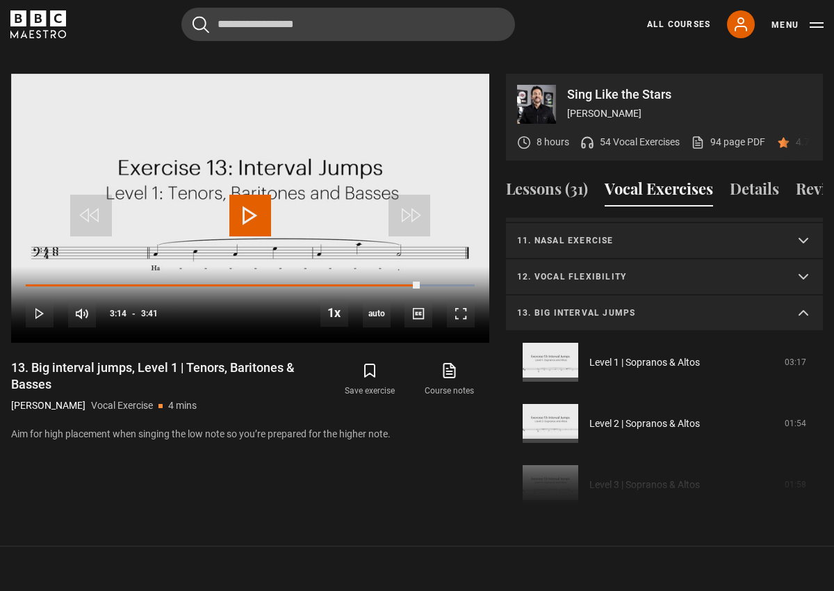
scroll to position [345, 0]
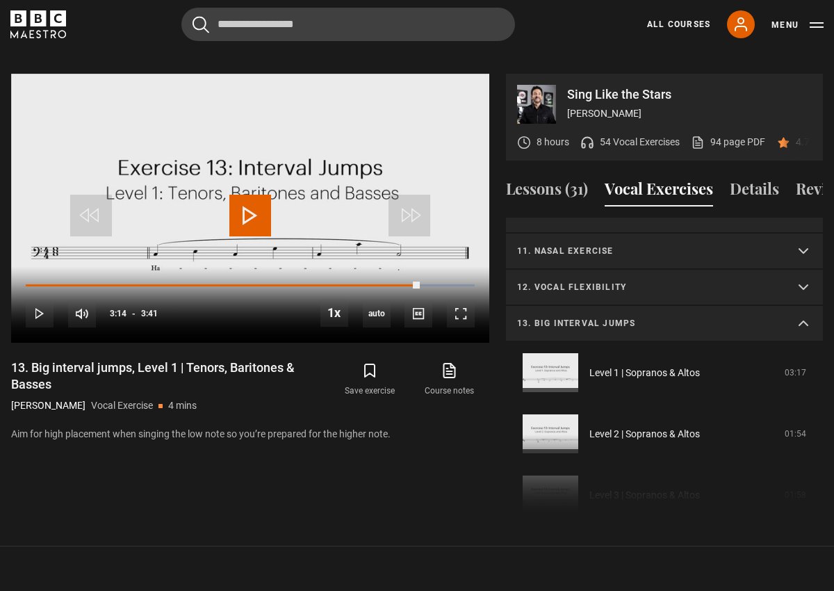
click at [806, 306] on summary "13. Big interval jumps" at bounding box center [664, 324] width 317 height 36
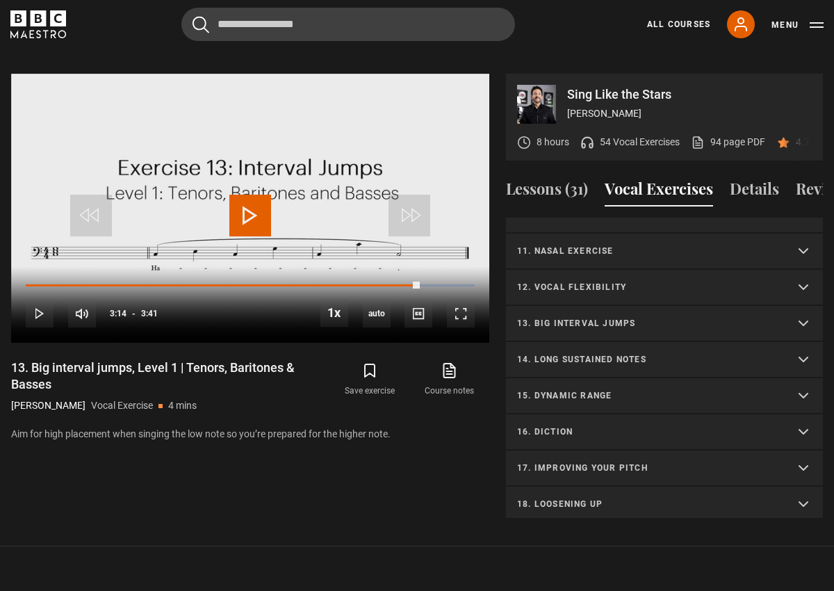
scroll to position [347, 0]
click at [615, 352] on p "14. Long sustained notes" at bounding box center [647, 358] width 261 height 13
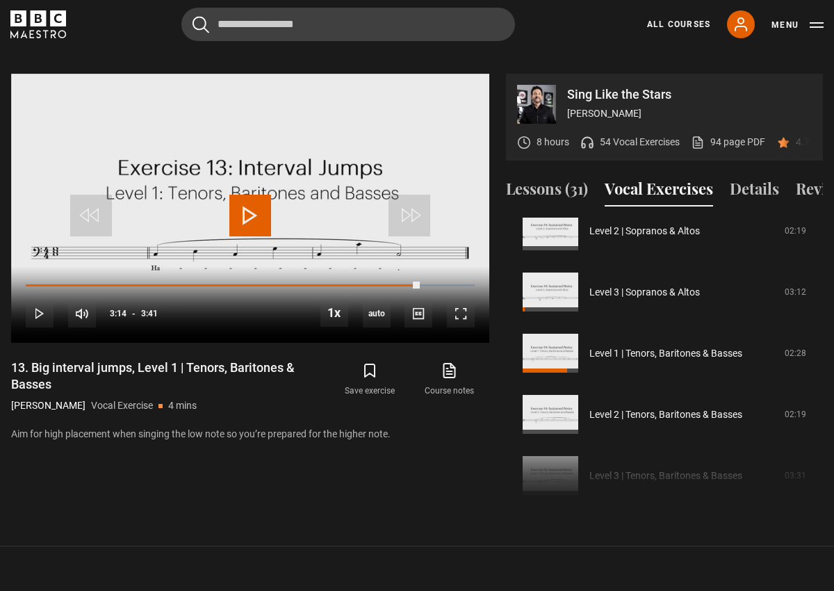
scroll to position [616, 0]
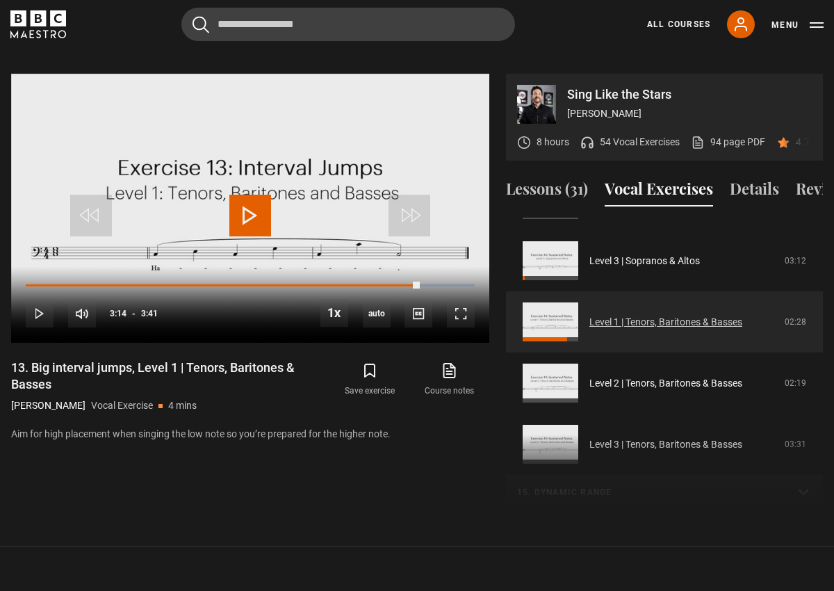
click at [589, 317] on link "Level 1 | Tenors, Baritones & Basses" at bounding box center [665, 322] width 153 height 15
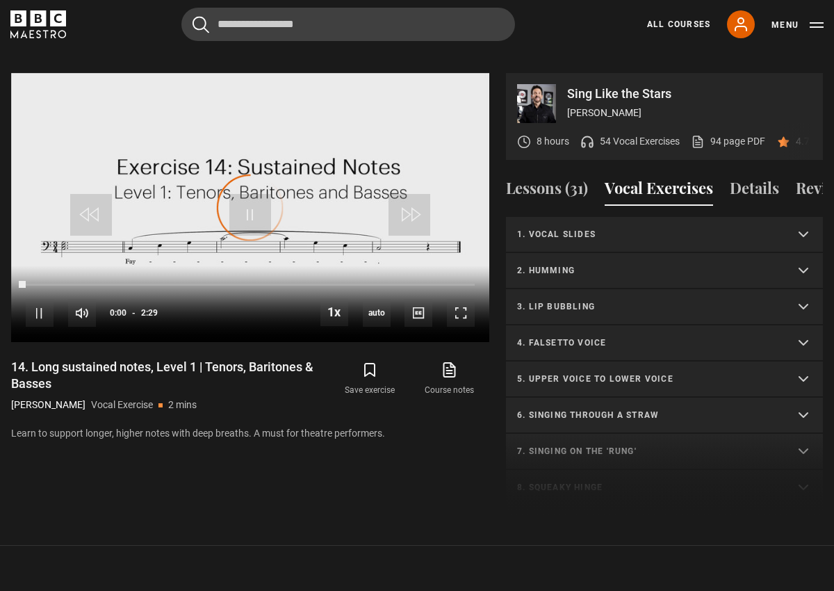
scroll to position [628, 0]
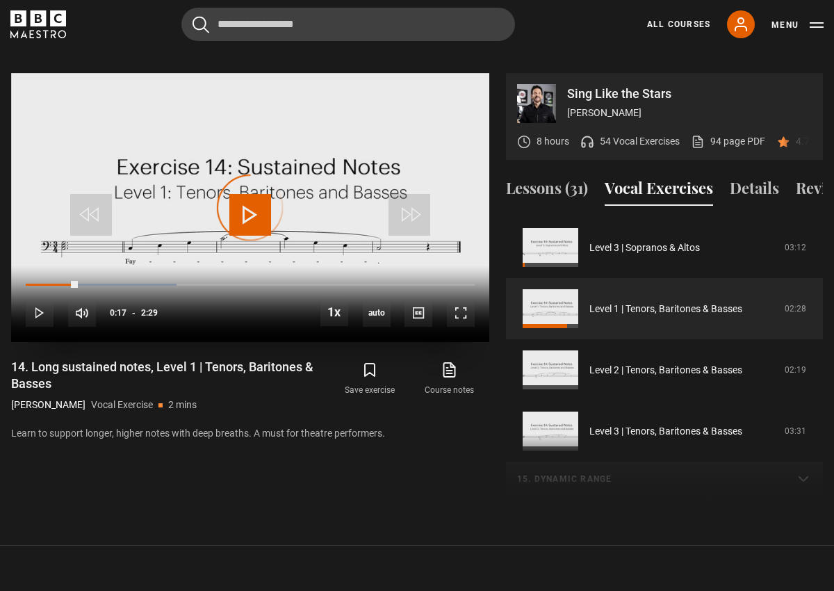
drag, startPoint x: 46, startPoint y: 264, endPoint x: 82, endPoint y: 261, distance: 36.3
click at [82, 265] on div "10s Skip Back 10 seconds Play 10s Skip Forward 10 seconds Loaded : 33.56% 0:07 …" at bounding box center [250, 303] width 478 height 77
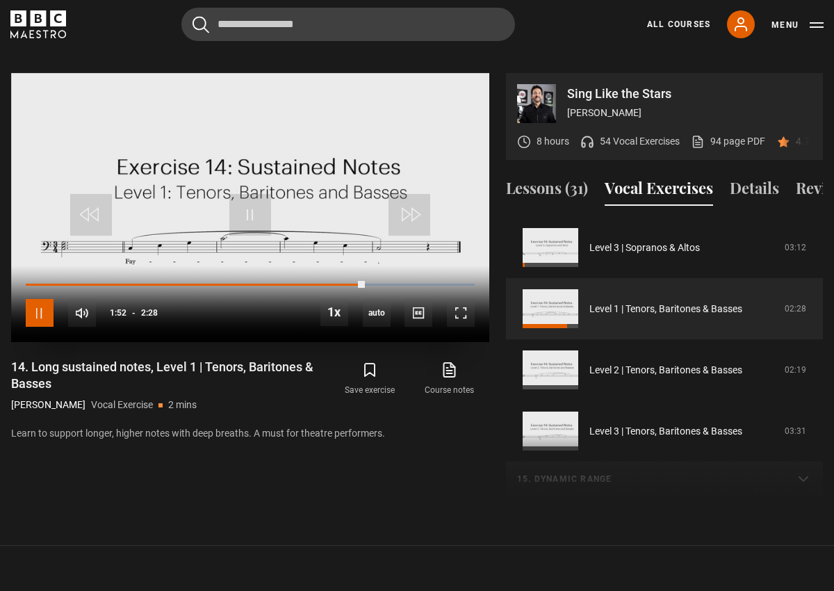
click at [41, 299] on span "Video Player" at bounding box center [40, 313] width 28 height 28
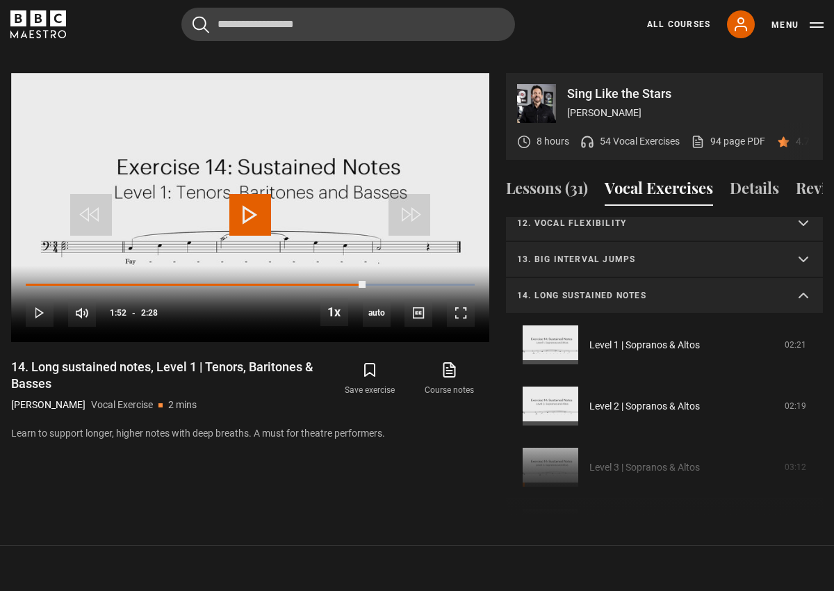
scroll to position [393, 0]
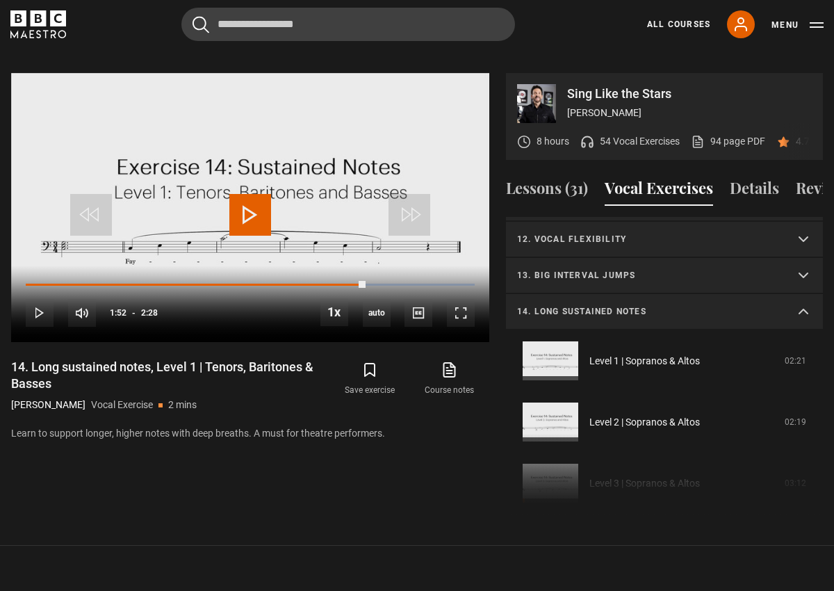
click at [802, 294] on summary "14. Long sustained notes" at bounding box center [664, 312] width 317 height 36
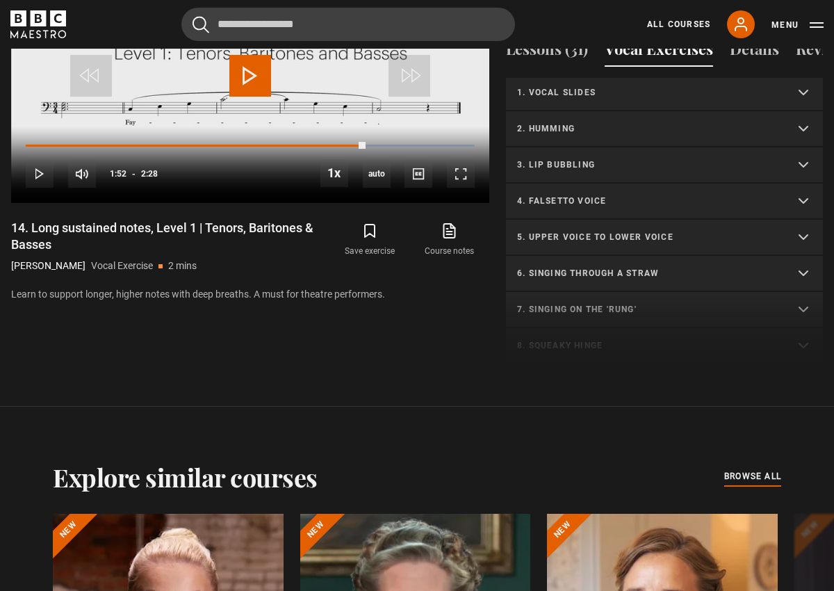
scroll to position [0, 0]
click at [628, 234] on p "5. Upper voice to lower voice" at bounding box center [647, 240] width 261 height 13
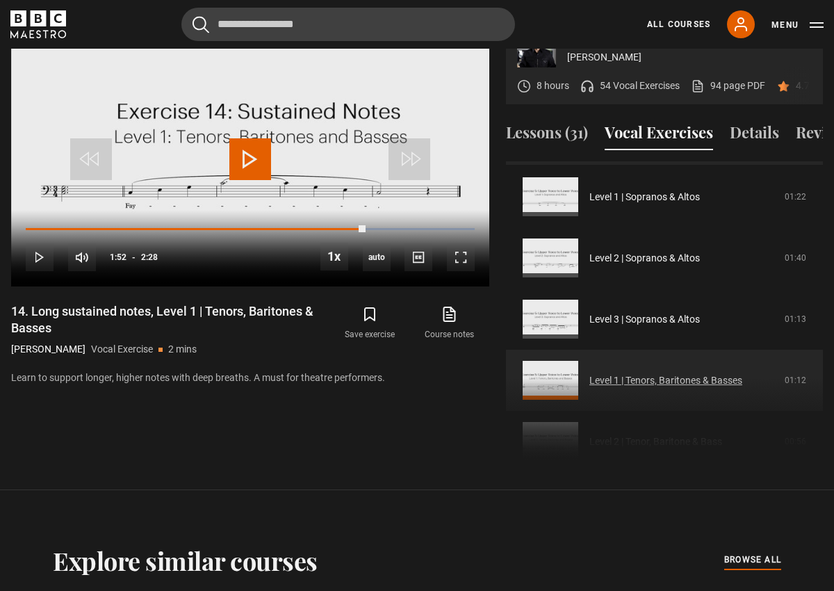
scroll to position [195, 0]
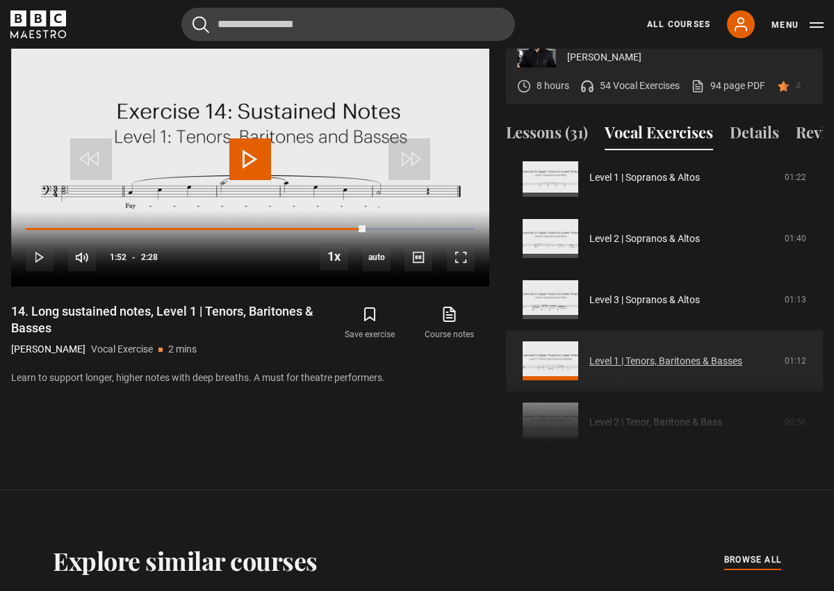
click at [598, 354] on link "Level 1 | Tenors, Baritones & Basses" at bounding box center [665, 361] width 153 height 15
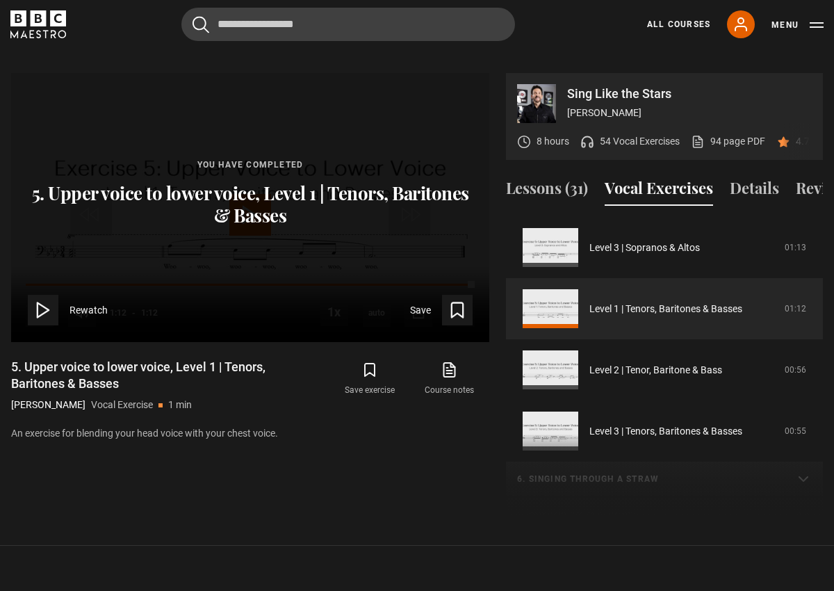
scroll to position [695, 0]
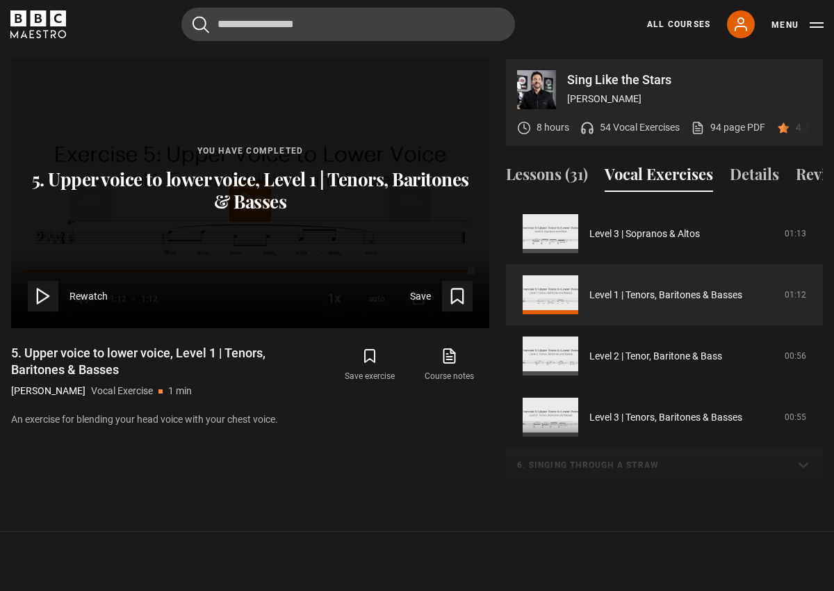
click at [42, 289] on polygon at bounding box center [43, 296] width 11 height 15
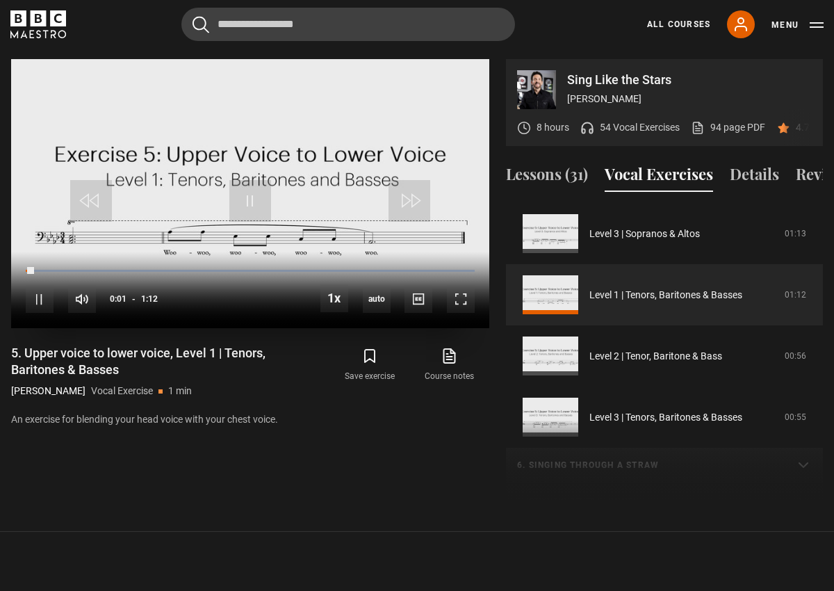
drag, startPoint x: 33, startPoint y: 250, endPoint x: 77, endPoint y: 249, distance: 43.8
click at [77, 252] on div "10s Skip Back 10 seconds Pause 10s Skip Forward 10 seconds Loaded : 100.00% 0:0…" at bounding box center [250, 290] width 478 height 77
drag, startPoint x: 33, startPoint y: 253, endPoint x: 74, endPoint y: 252, distance: 40.3
click at [72, 269] on div "0:07" at bounding box center [49, 271] width 46 height 4
click at [336, 270] on span "0.5x" at bounding box center [336, 275] width 19 height 11
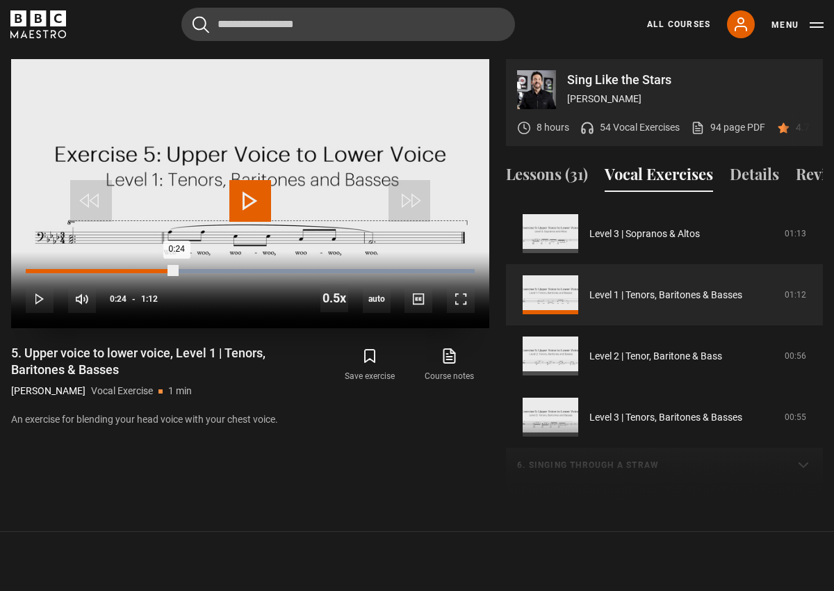
drag, startPoint x: 403, startPoint y: 256, endPoint x: 177, endPoint y: 261, distance: 226.6
click at [177, 277] on div "Loaded : 100.00% 0:24 0:24" at bounding box center [250, 278] width 449 height 2
drag, startPoint x: 227, startPoint y: 251, endPoint x: 246, endPoint y: 250, distance: 18.8
click at [246, 252] on div "10s Skip Back 10 seconds Play 10s Skip Forward 10 seconds Loaded : 100.00% 0:35…" at bounding box center [250, 290] width 478 height 77
drag, startPoint x: 458, startPoint y: 254, endPoint x: 235, endPoint y: 249, distance: 223.1
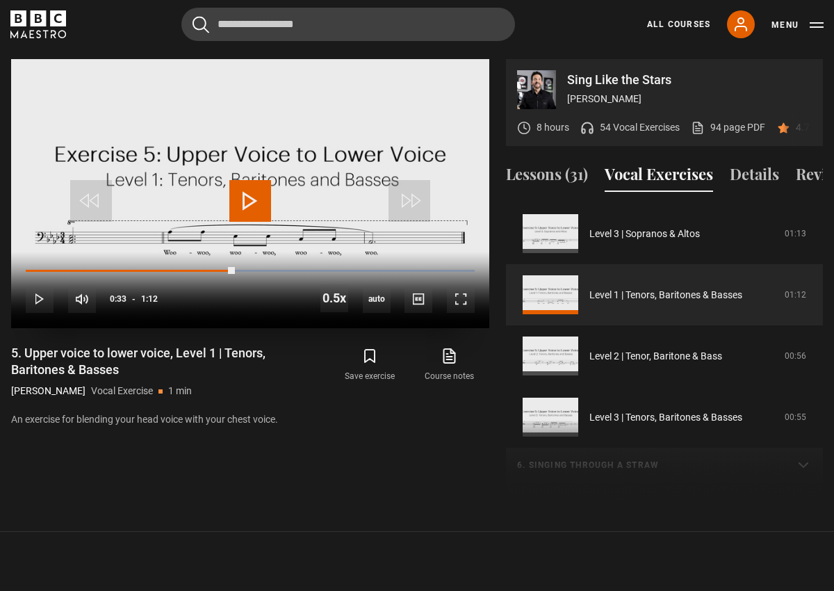
click at [235, 252] on div "10s Skip Back 10 seconds Play 10s Skip Forward 10 seconds Loaded : 100.00% 0:57…" at bounding box center [250, 290] width 478 height 77
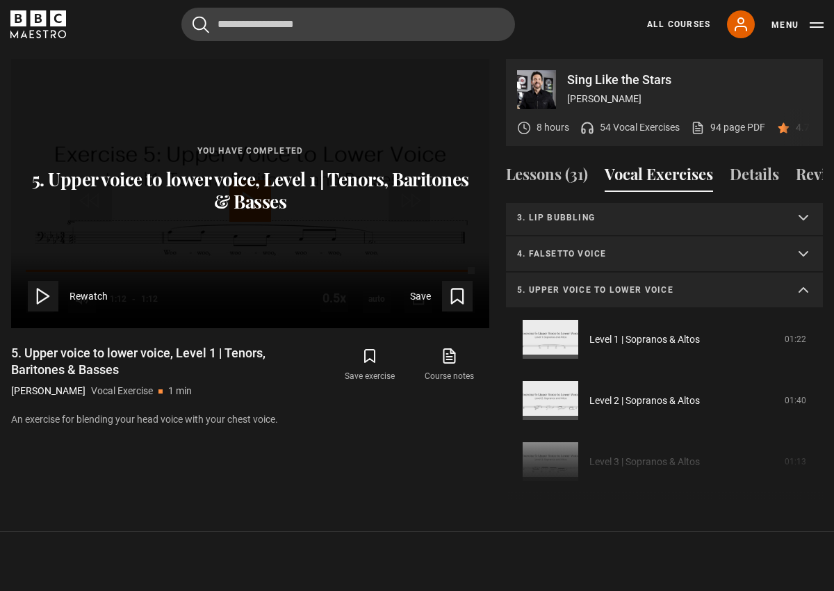
scroll to position [59, 0]
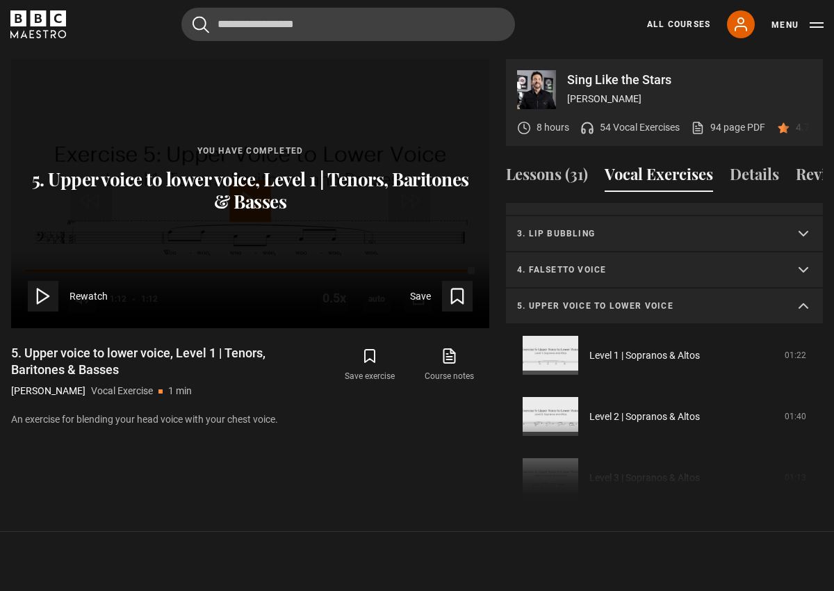
click at [804, 288] on summary "5. Upper voice to lower voice" at bounding box center [664, 306] width 317 height 36
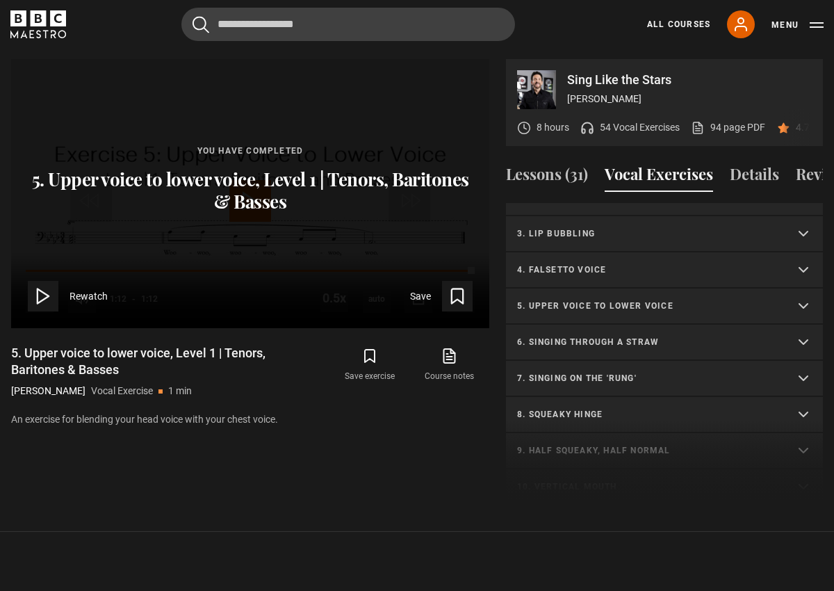
click at [802, 252] on summary "4. Falsetto voice" at bounding box center [664, 270] width 317 height 36
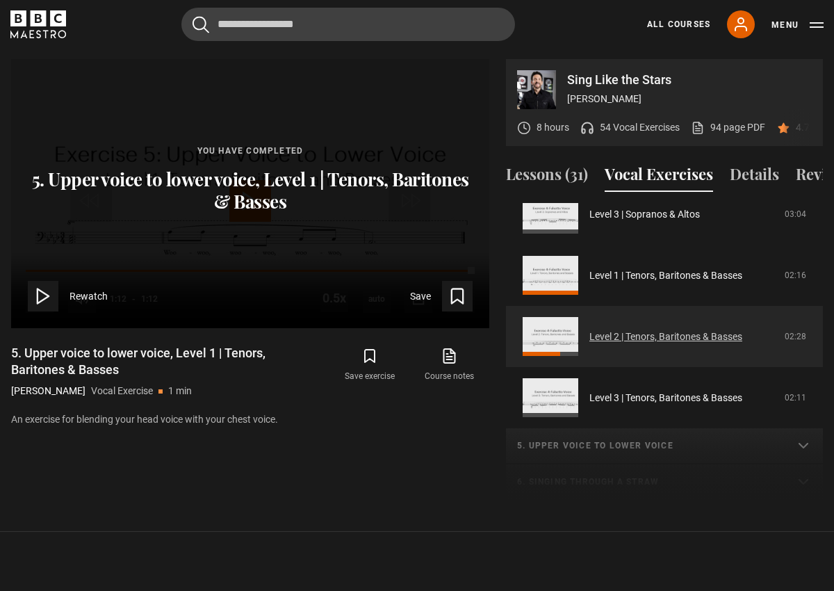
scroll to position [291, 0]
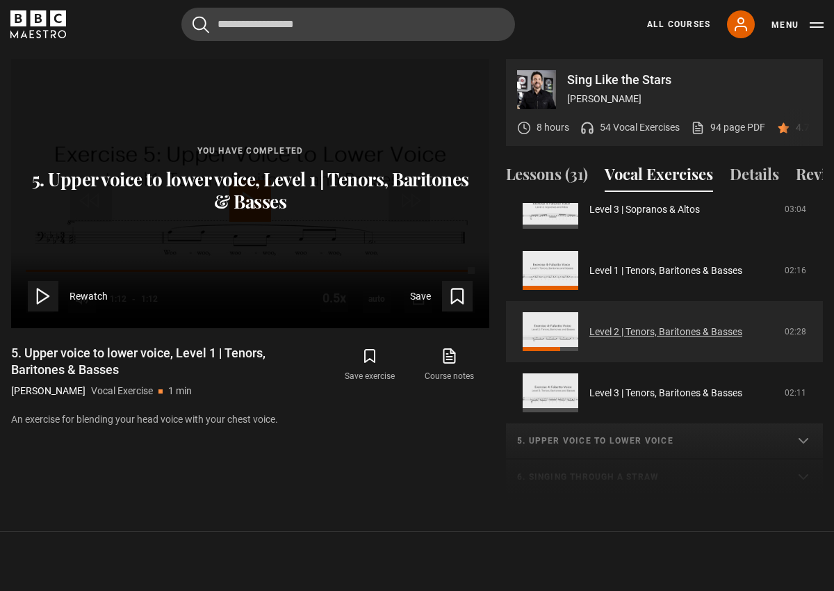
click at [605, 325] on link "Level 2 | Tenors, Baritones & Basses" at bounding box center [665, 332] width 153 height 15
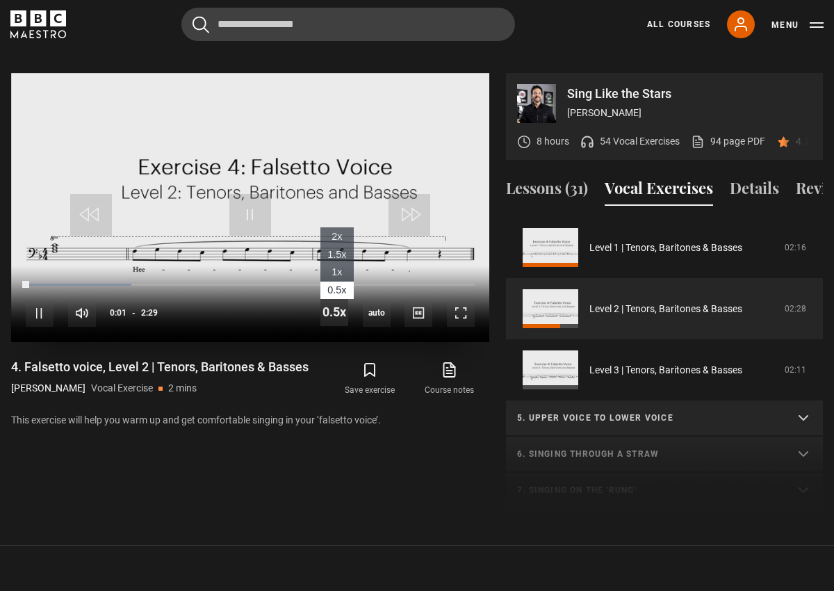
click at [329, 298] on span "Video Player" at bounding box center [334, 312] width 28 height 28
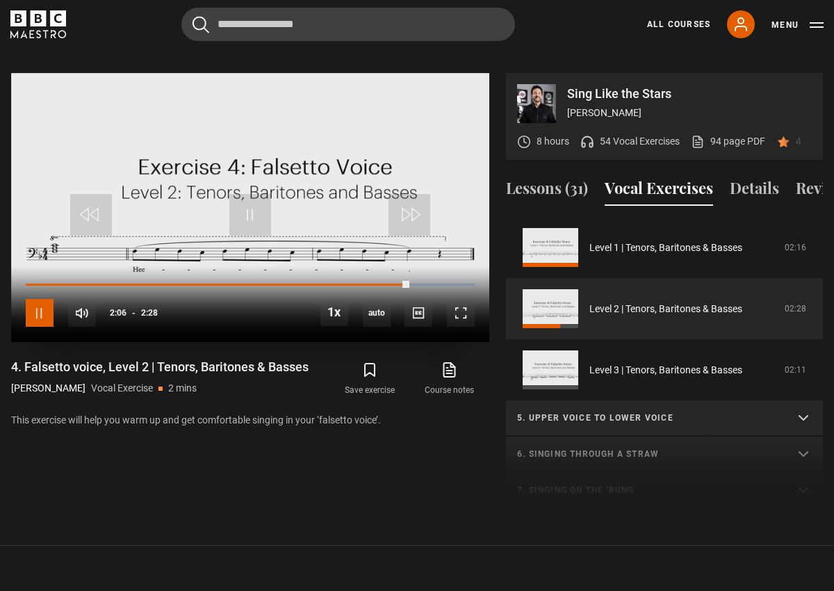
click at [40, 299] on span "Video Player" at bounding box center [40, 313] width 28 height 28
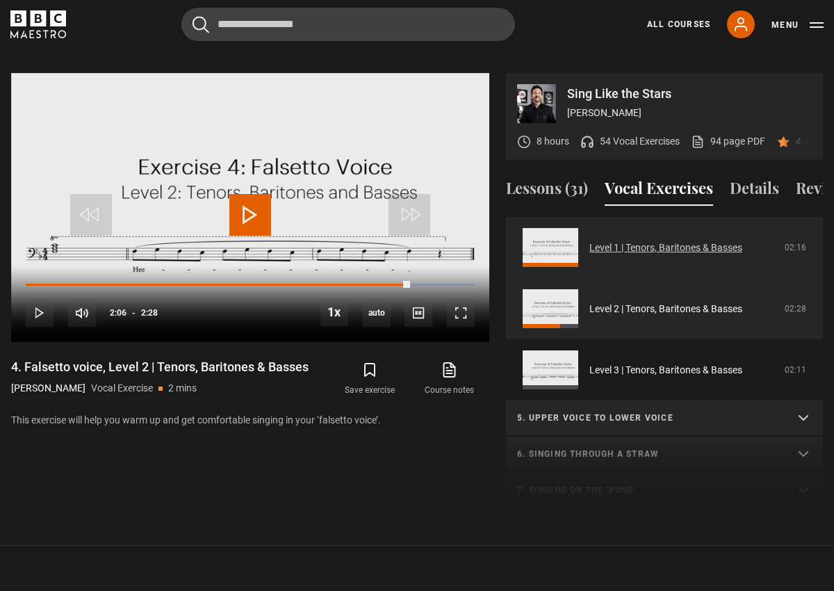
click at [660, 240] on link "Level 1 | Tenors, Baritones & Basses" at bounding box center [665, 247] width 153 height 15
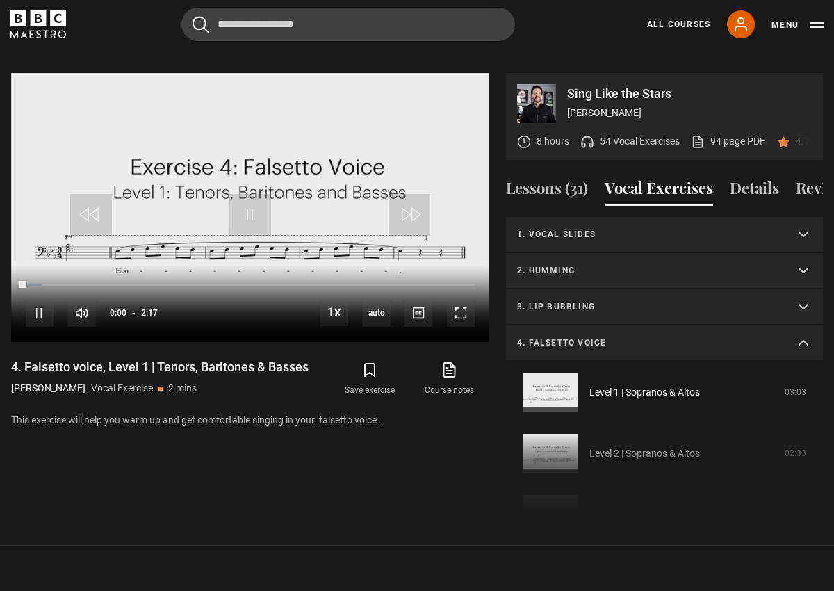
scroll to position [267, 0]
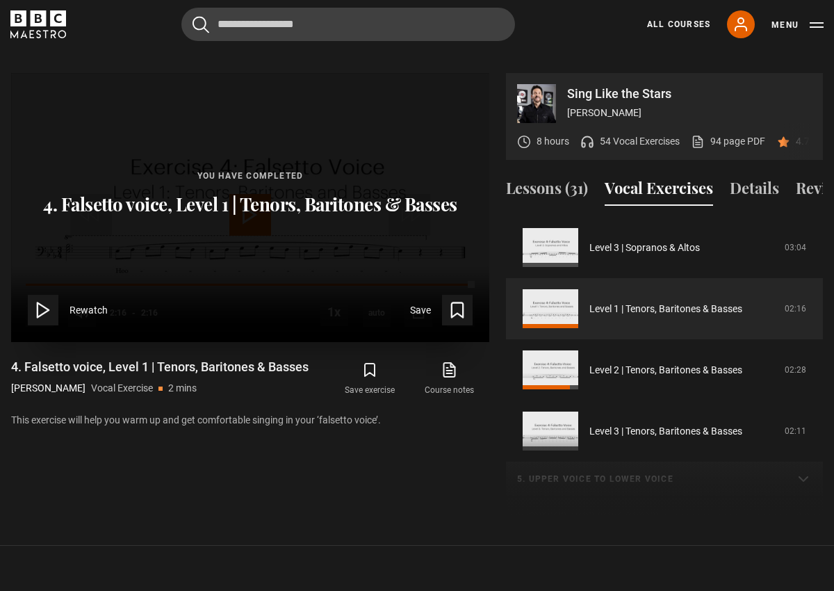
click at [43, 300] on icon at bounding box center [42, 309] width 19 height 19
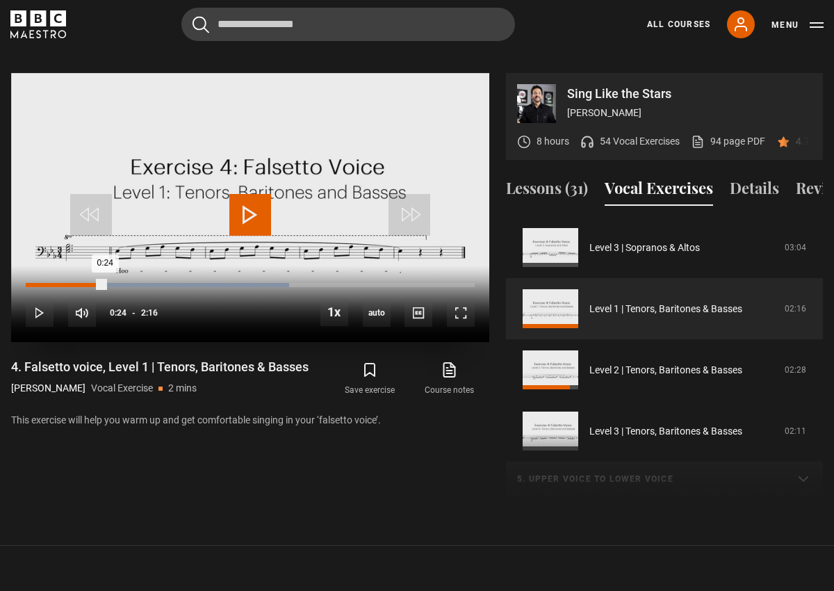
drag, startPoint x: 23, startPoint y: 268, endPoint x: 104, endPoint y: 265, distance: 81.3
click at [104, 283] on div "0:24" at bounding box center [65, 285] width 79 height 4
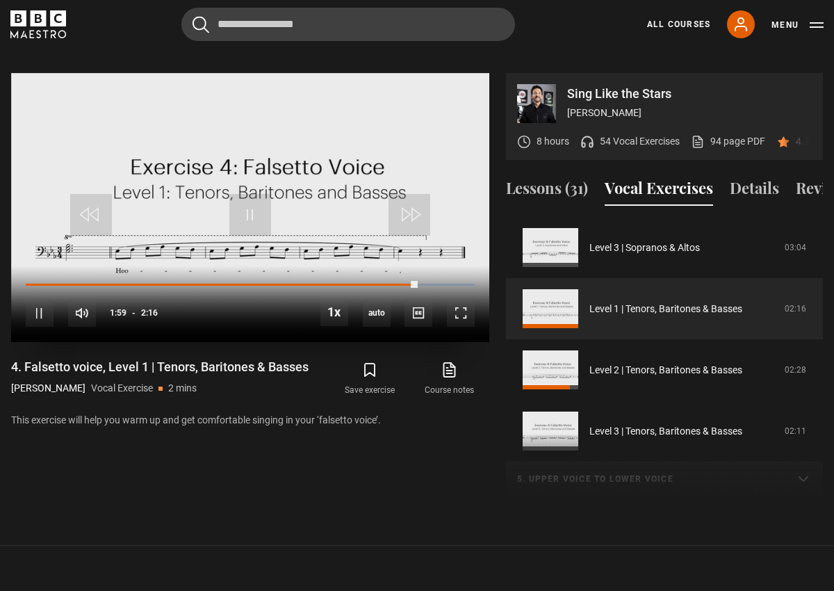
scroll to position [678, 0]
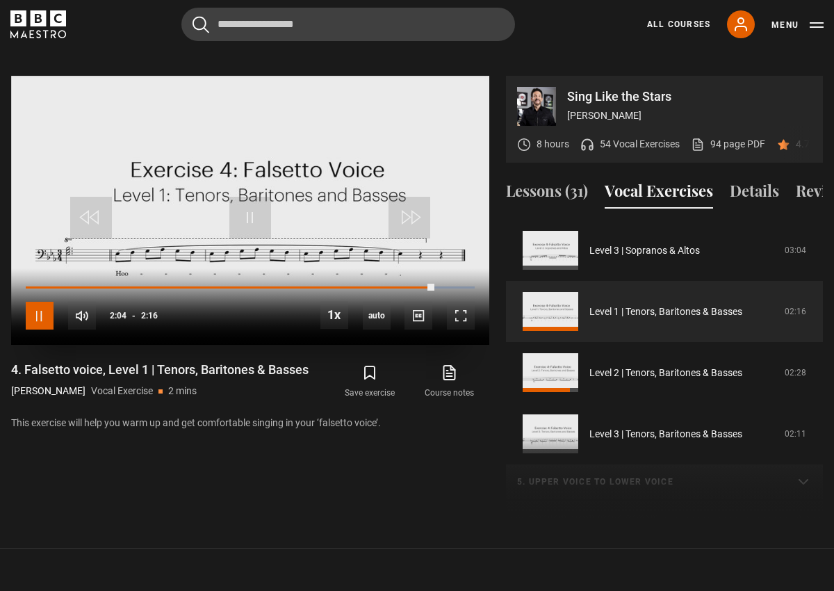
click at [43, 302] on span "Video Player" at bounding box center [40, 316] width 28 height 28
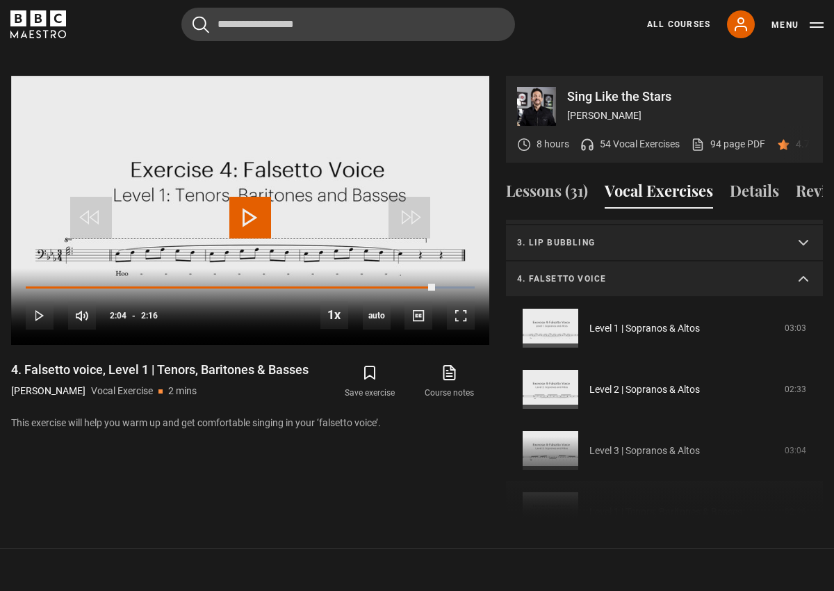
scroll to position [48, 0]
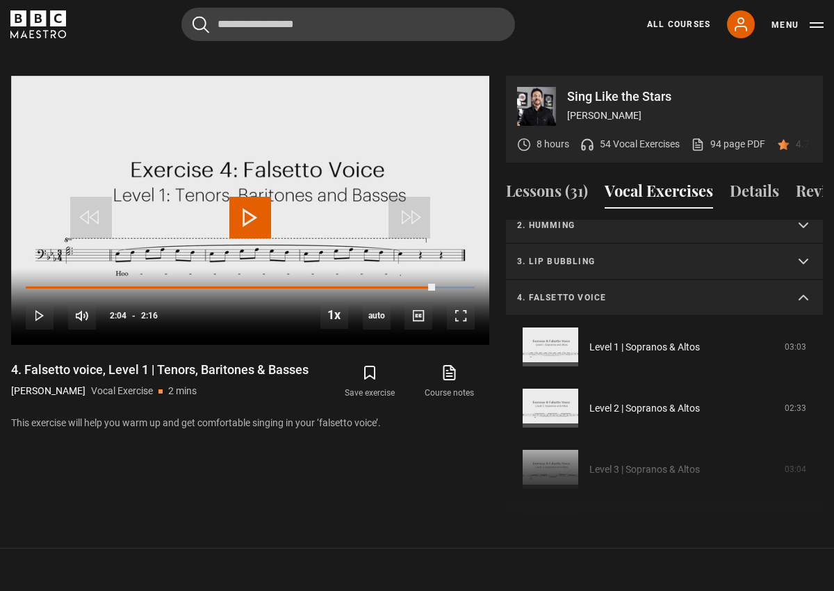
click at [802, 280] on summary "4. Falsetto voice" at bounding box center [664, 298] width 317 height 36
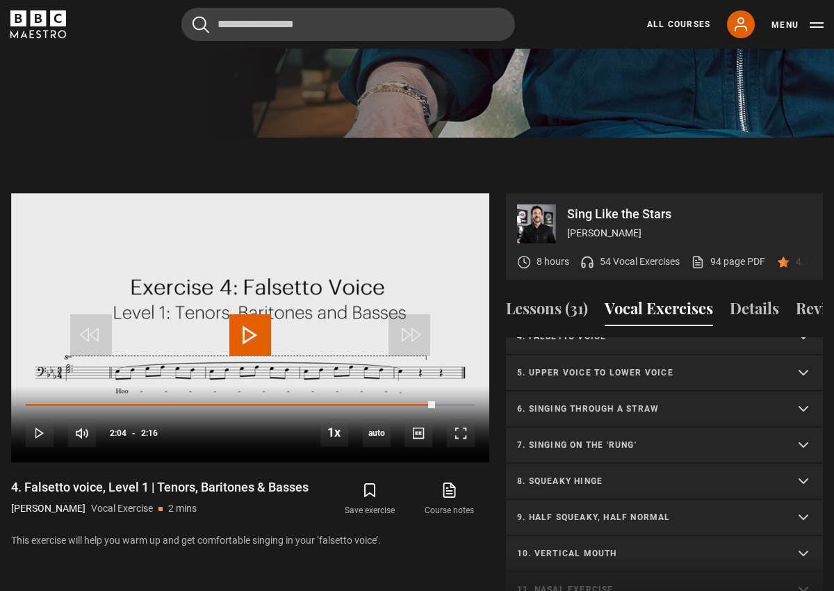
scroll to position [128, 0]
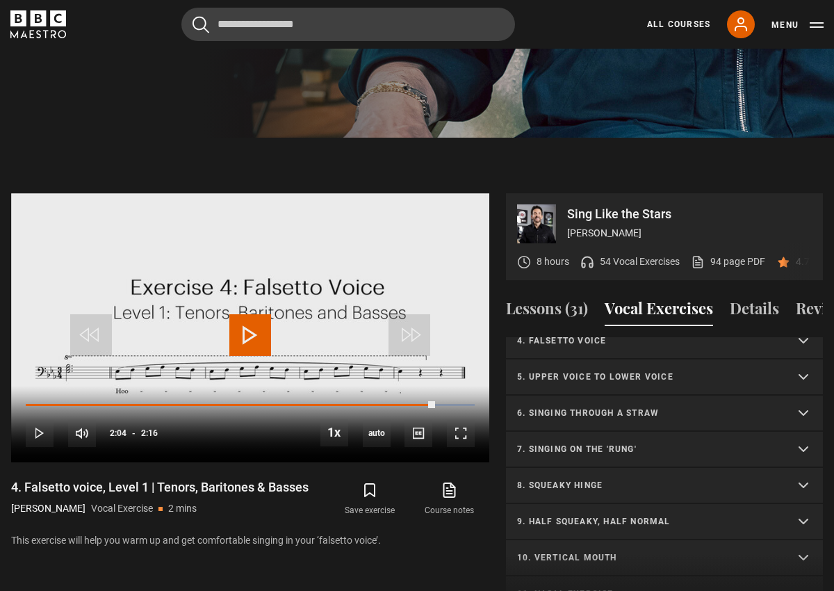
click at [612, 443] on p "7. Singing on the 'rung'" at bounding box center [647, 449] width 261 height 13
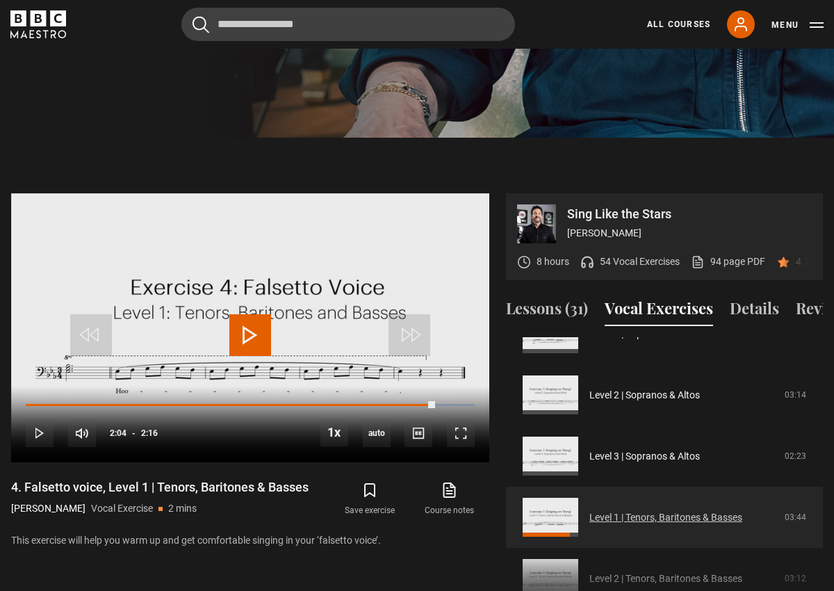
scroll to position [290, 0]
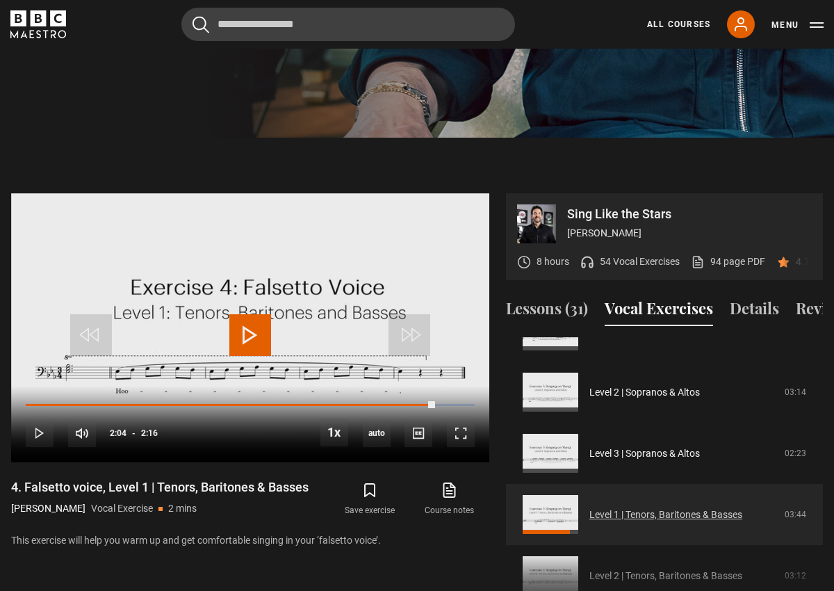
click at [614, 507] on link "Level 1 | Tenors, Baritones & Basses" at bounding box center [665, 514] width 153 height 15
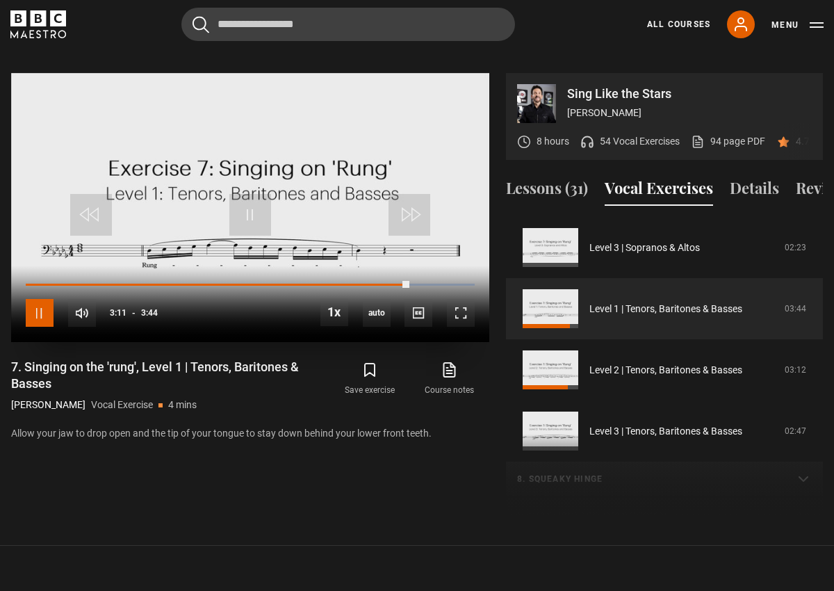
click at [37, 299] on span "Video Player" at bounding box center [40, 313] width 28 height 28
